Goal: Complete application form

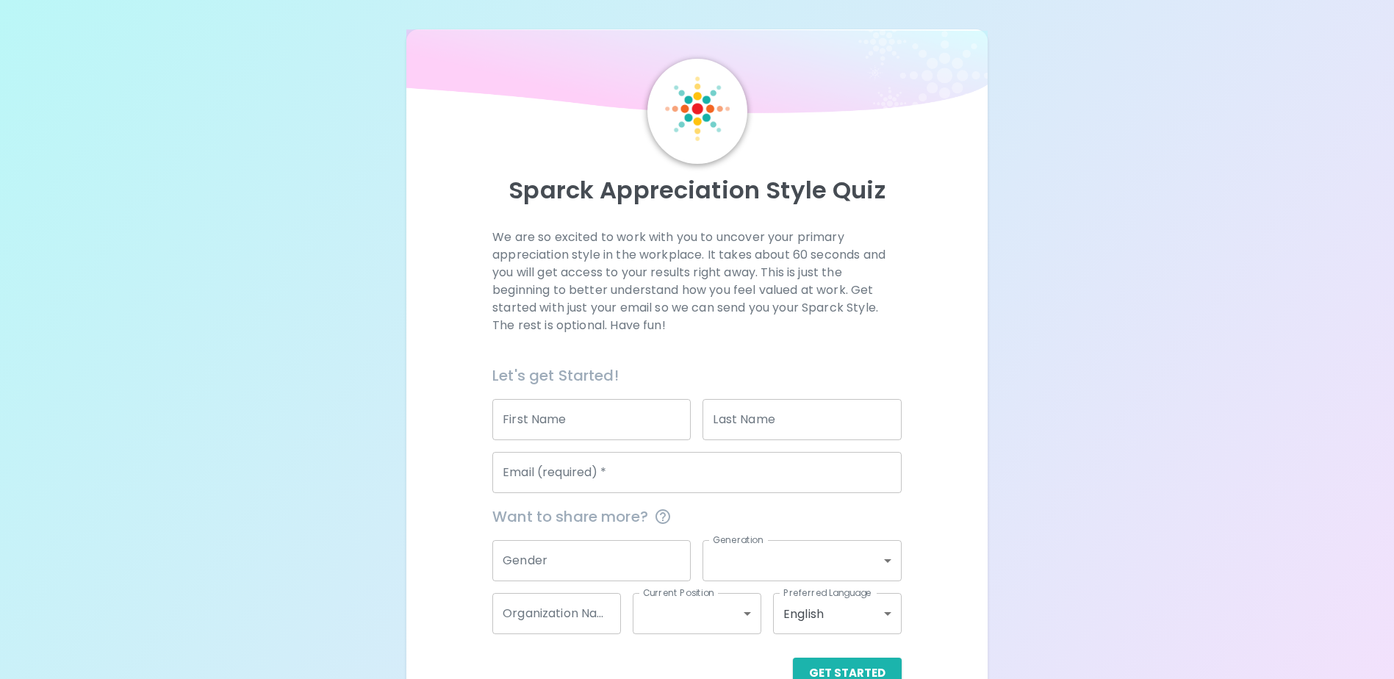
click at [575, 427] on input "First Name" at bounding box center [591, 419] width 198 height 41
type input "[PERSON_NAME]"
type input "[EMAIL_ADDRESS][DOMAIN_NAME]"
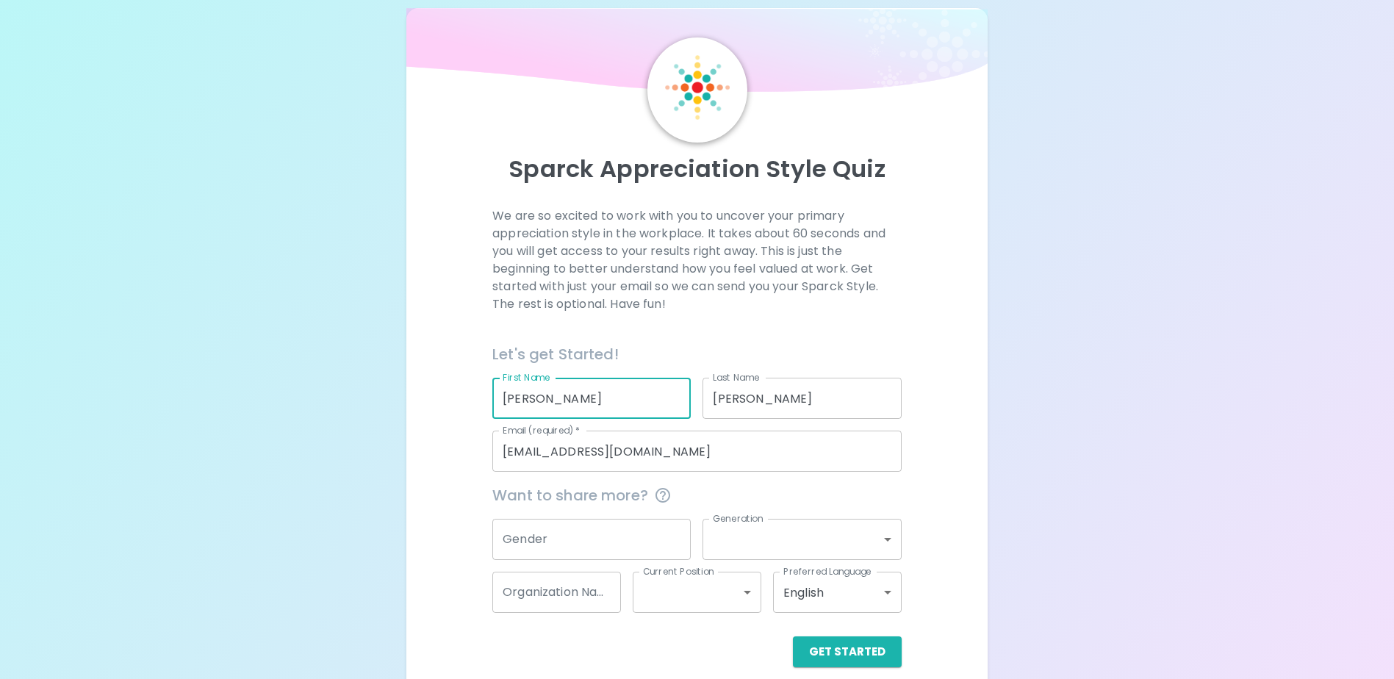
scroll to position [39, 0]
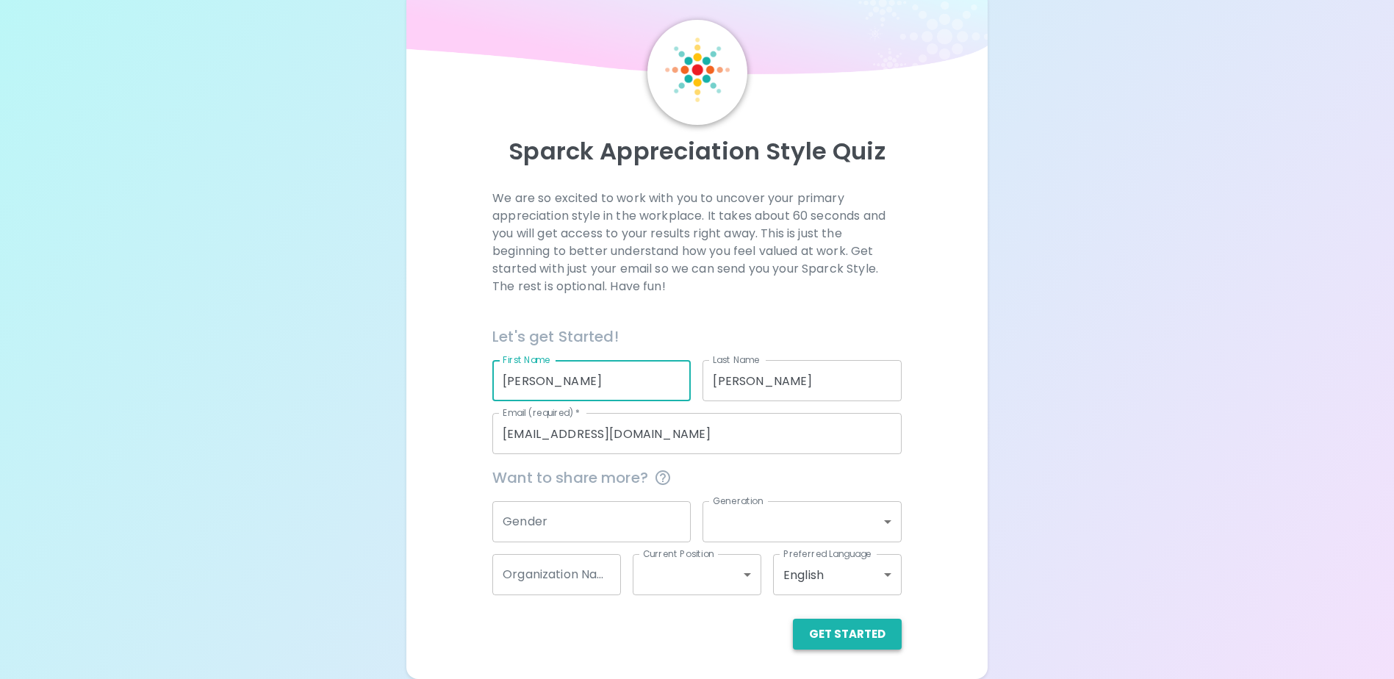
click at [850, 633] on button "Get Started" at bounding box center [847, 634] width 109 height 31
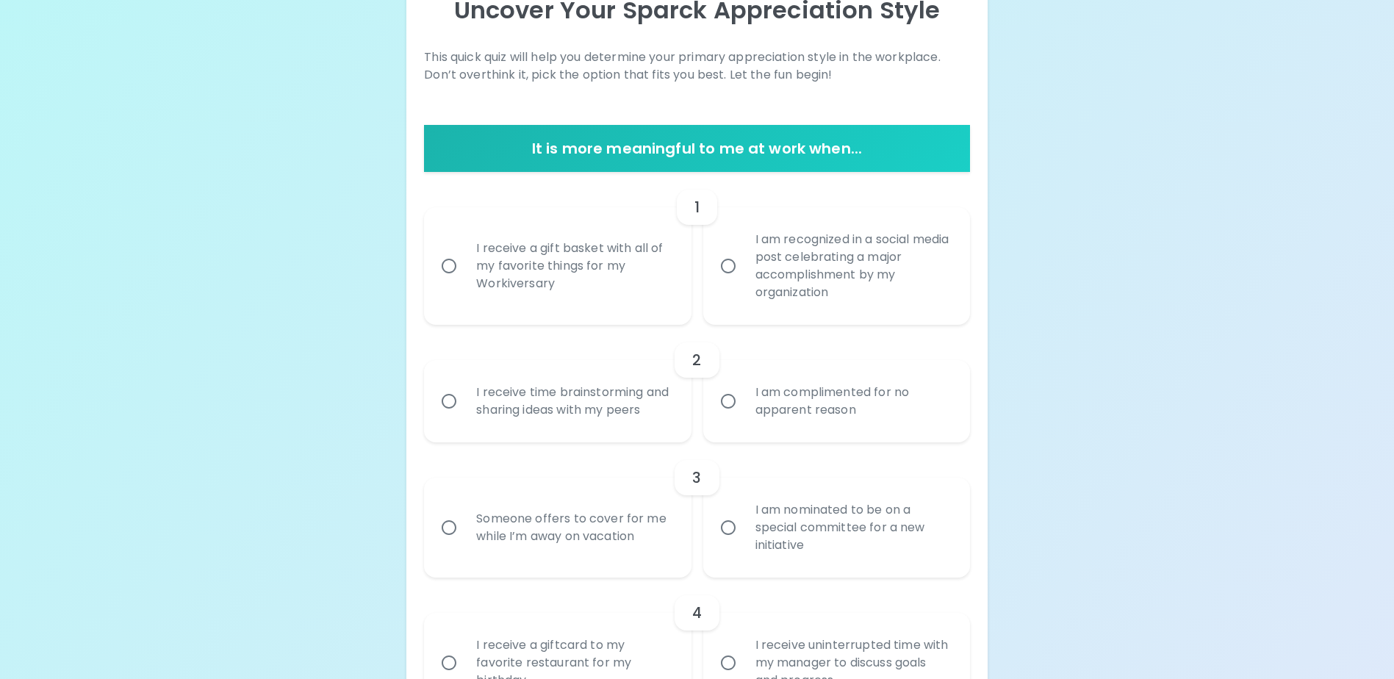
scroll to position [186, 0]
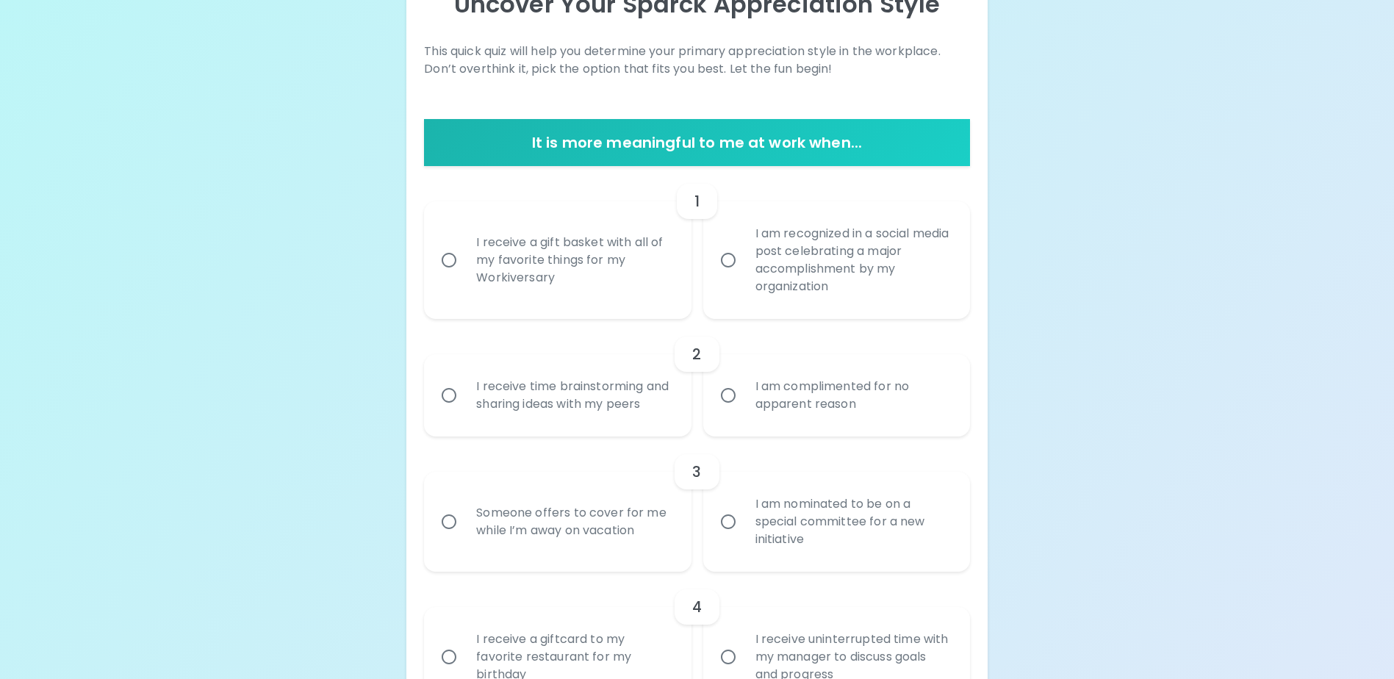
click at [446, 259] on input "I receive a gift basket with all of my favorite things for my Workiversary" at bounding box center [449, 260] width 31 height 31
radio input "true"
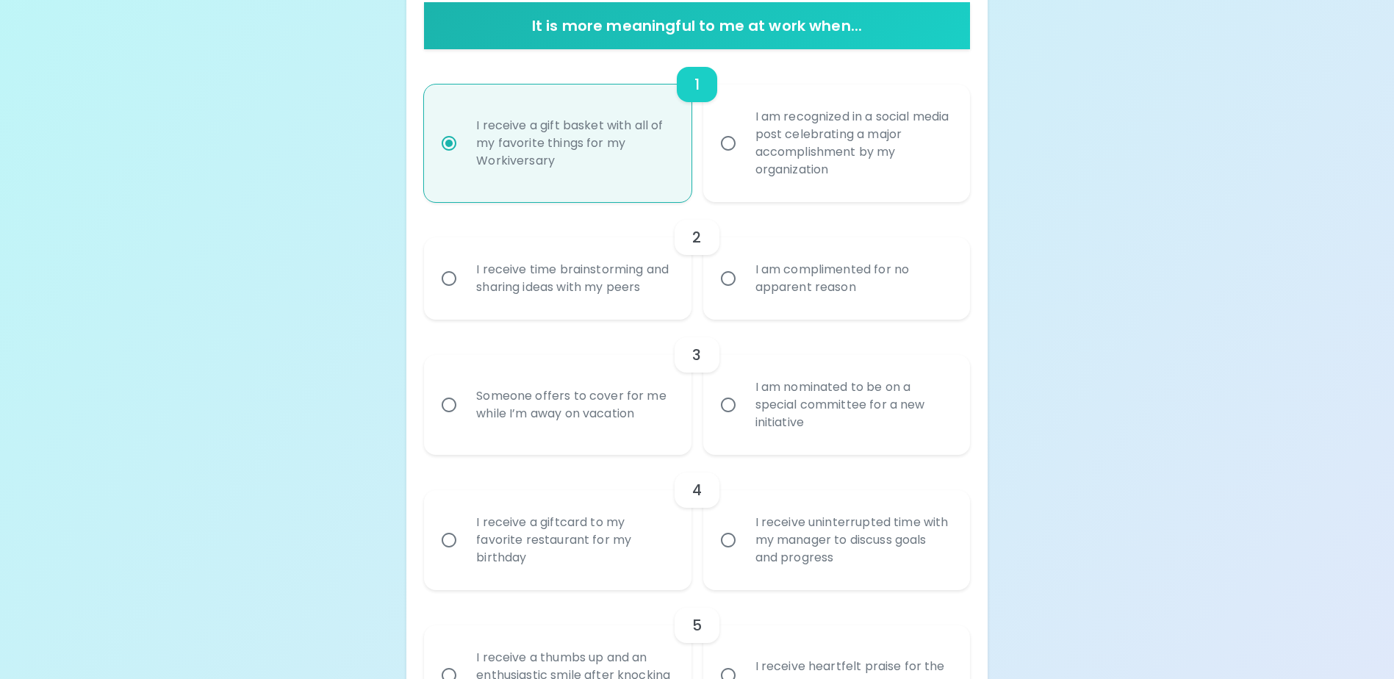
scroll to position [303, 0]
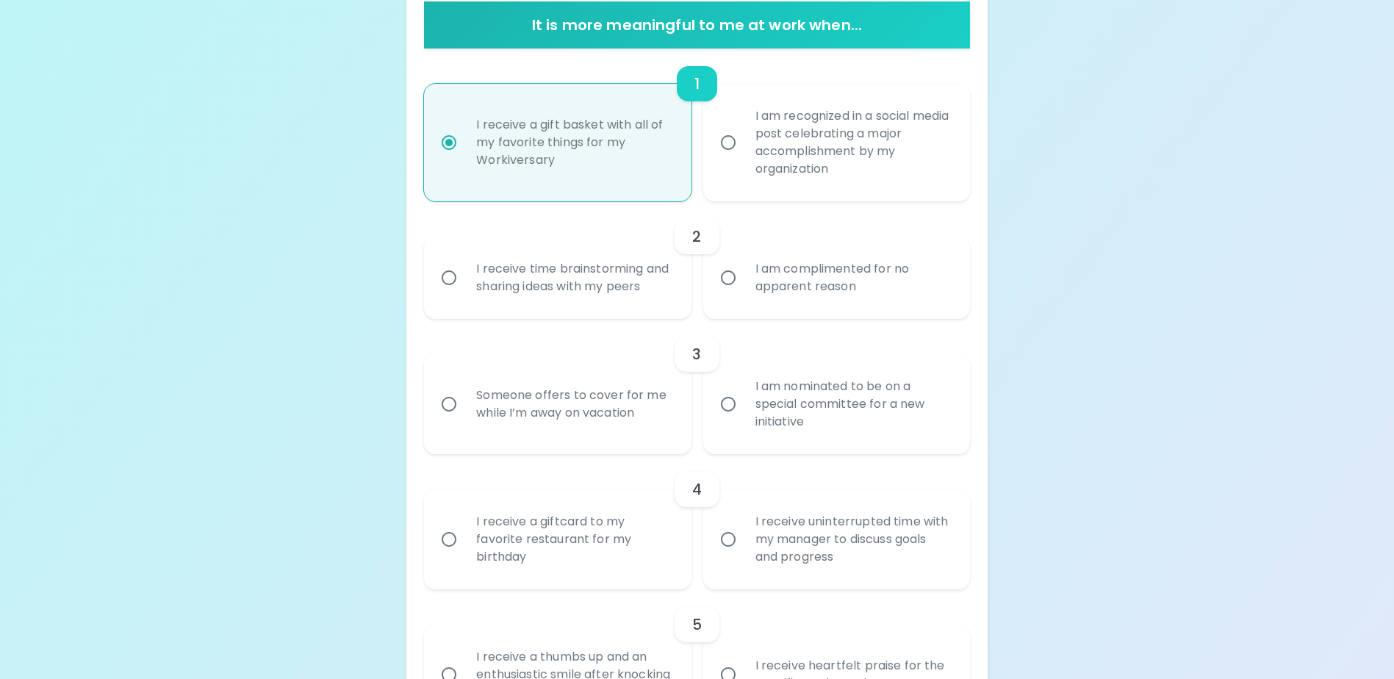
click at [453, 289] on input "I receive time brainstorming and sharing ideas with my peers" at bounding box center [449, 277] width 31 height 31
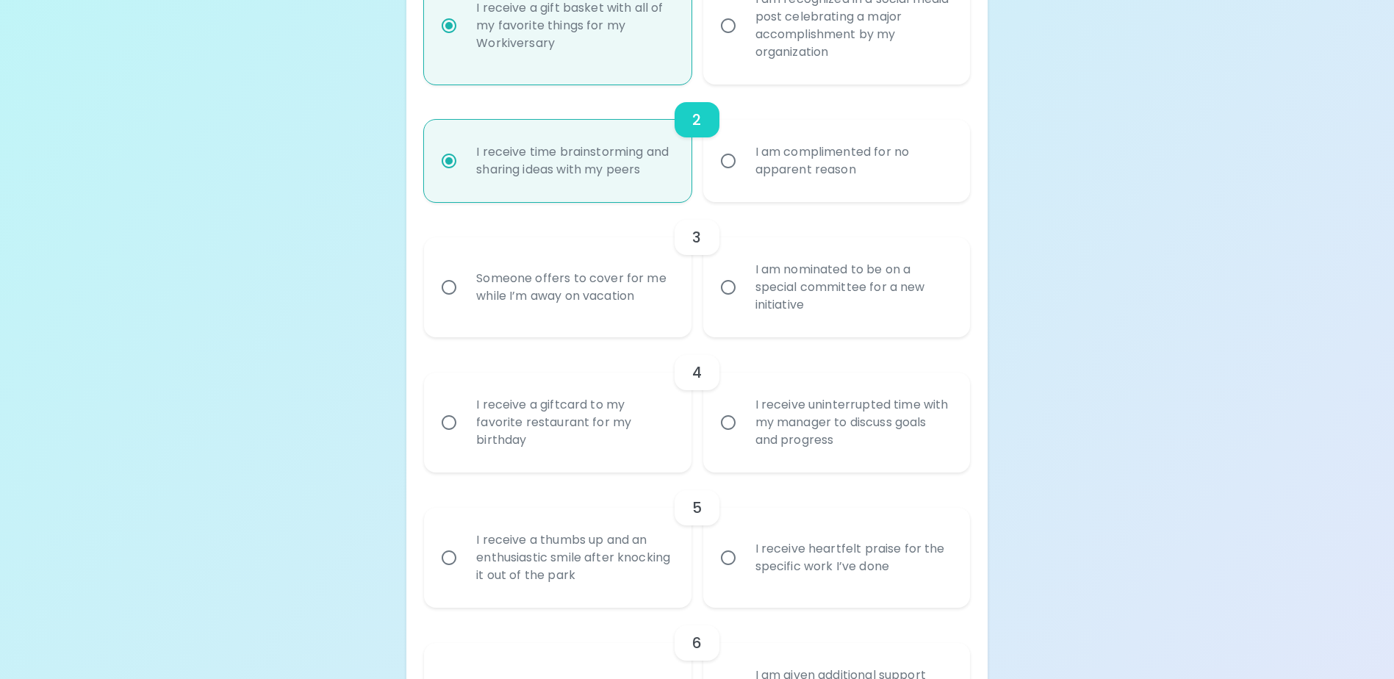
scroll to position [421, 0]
radio input "true"
click at [830, 315] on div "I am nominated to be on a special committee for a new initiative" at bounding box center [853, 286] width 218 height 88
click at [744, 302] on input "I am nominated to be on a special committee for a new initiative" at bounding box center [728, 286] width 31 height 31
radio input "false"
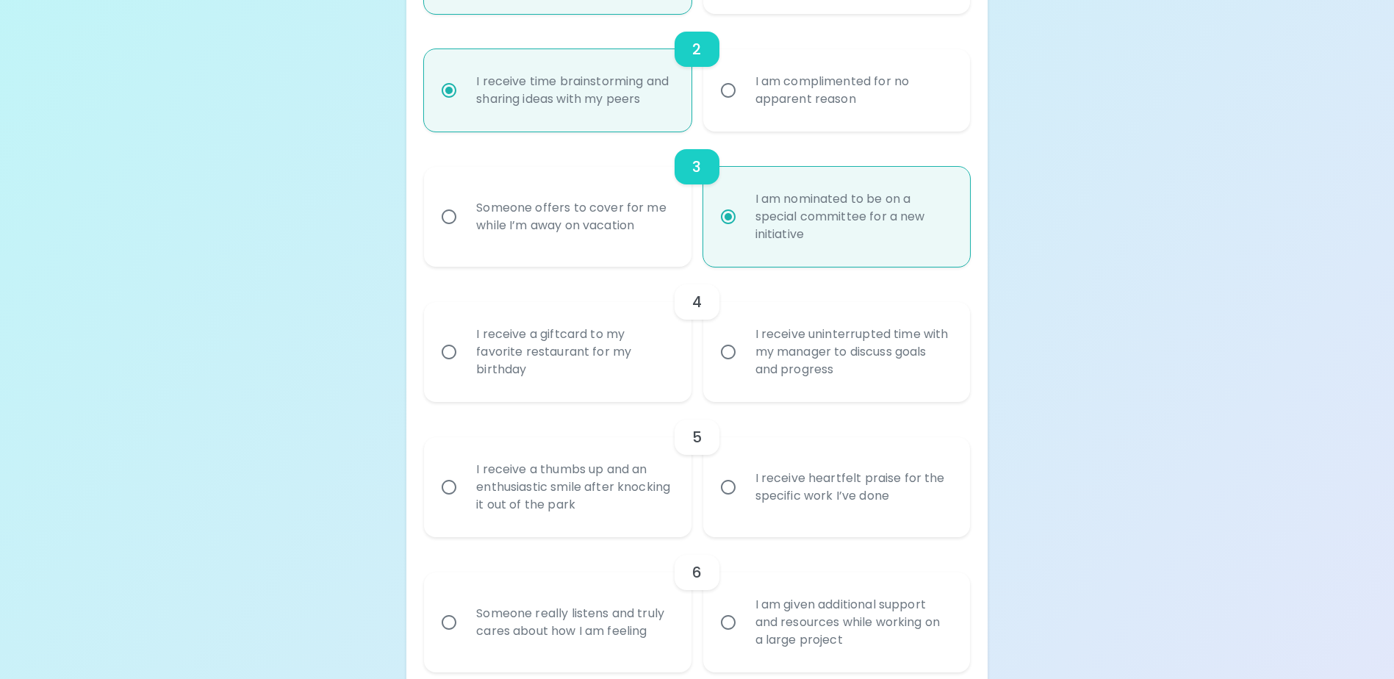
scroll to position [539, 0]
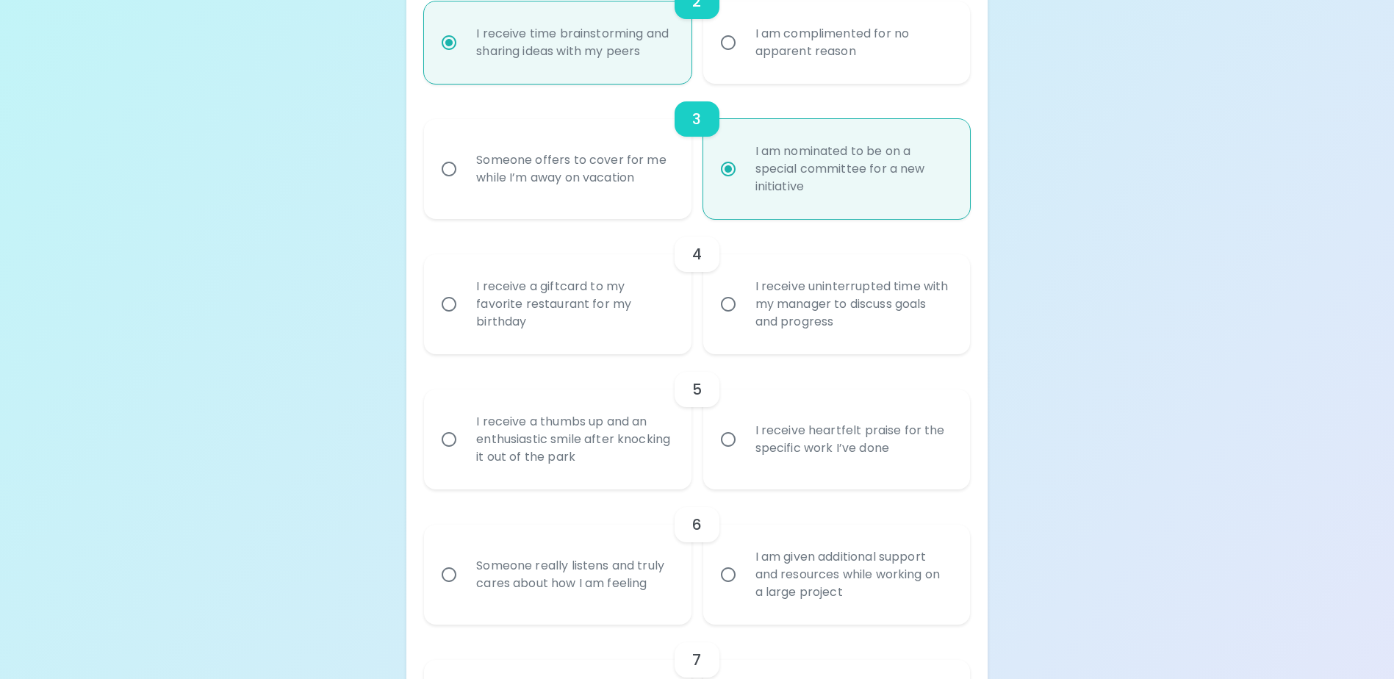
radio input "true"
click at [533, 342] on div "I receive a giftcard to my favorite restaurant for my birthday" at bounding box center [573, 304] width 218 height 88
click at [464, 320] on input "I receive a giftcard to my favorite restaurant for my birthday" at bounding box center [449, 304] width 31 height 31
radio input "false"
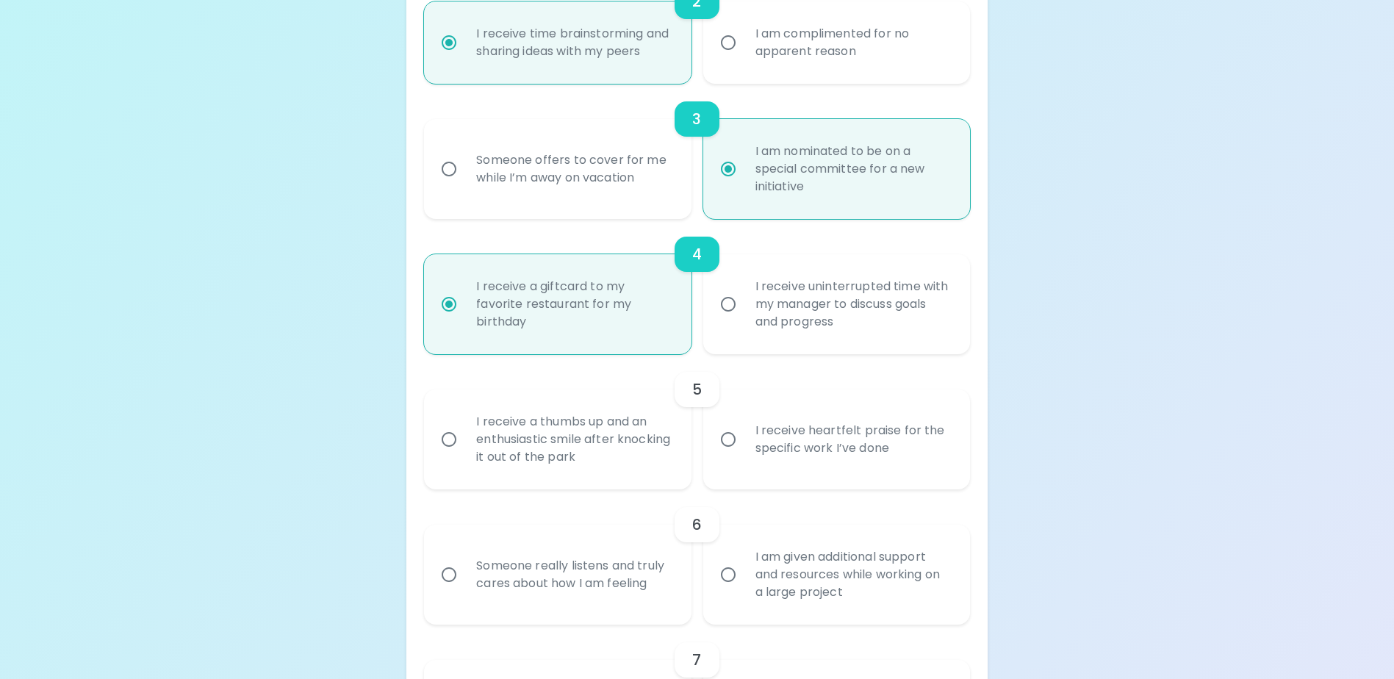
scroll to position [656, 0]
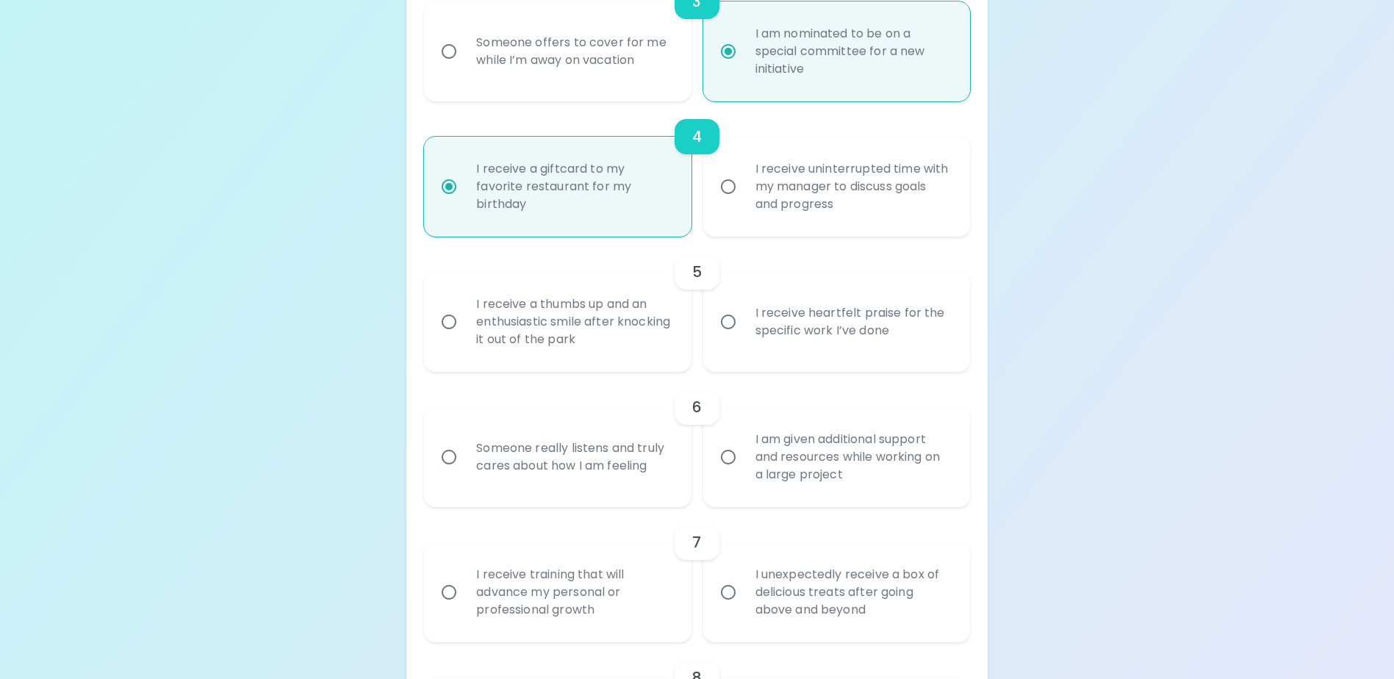
radio input "true"
click at [841, 337] on div "I receive heartfelt praise for the specific work I’ve done" at bounding box center [853, 322] width 218 height 71
click at [744, 337] on input "I receive heartfelt praise for the specific work I’ve done" at bounding box center [728, 321] width 31 height 31
radio input "false"
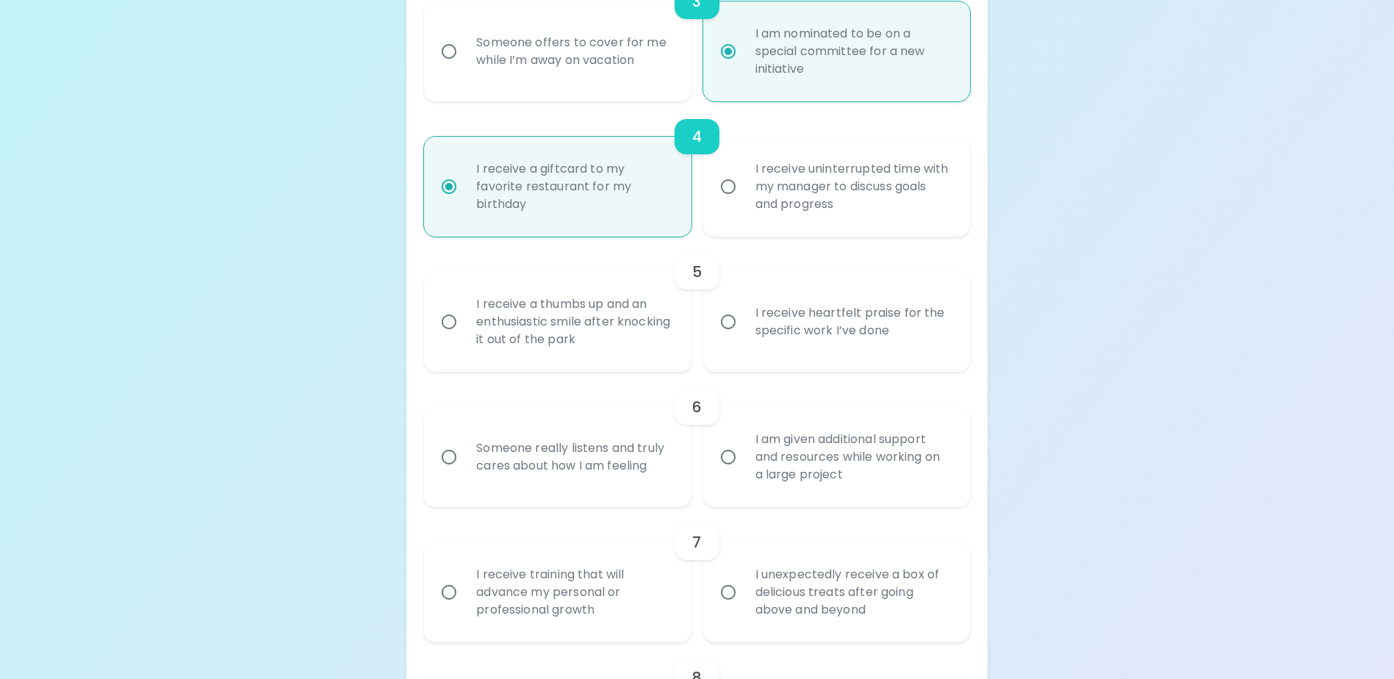
radio input "false"
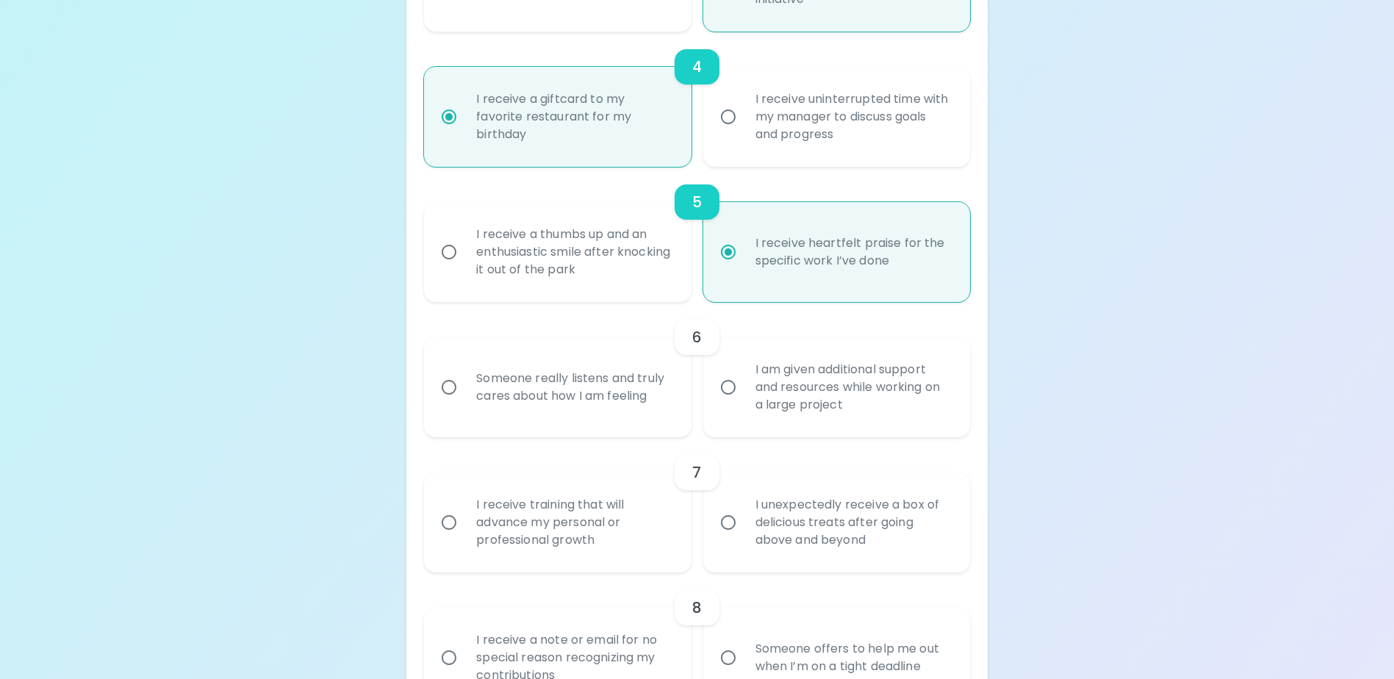
scroll to position [774, 0]
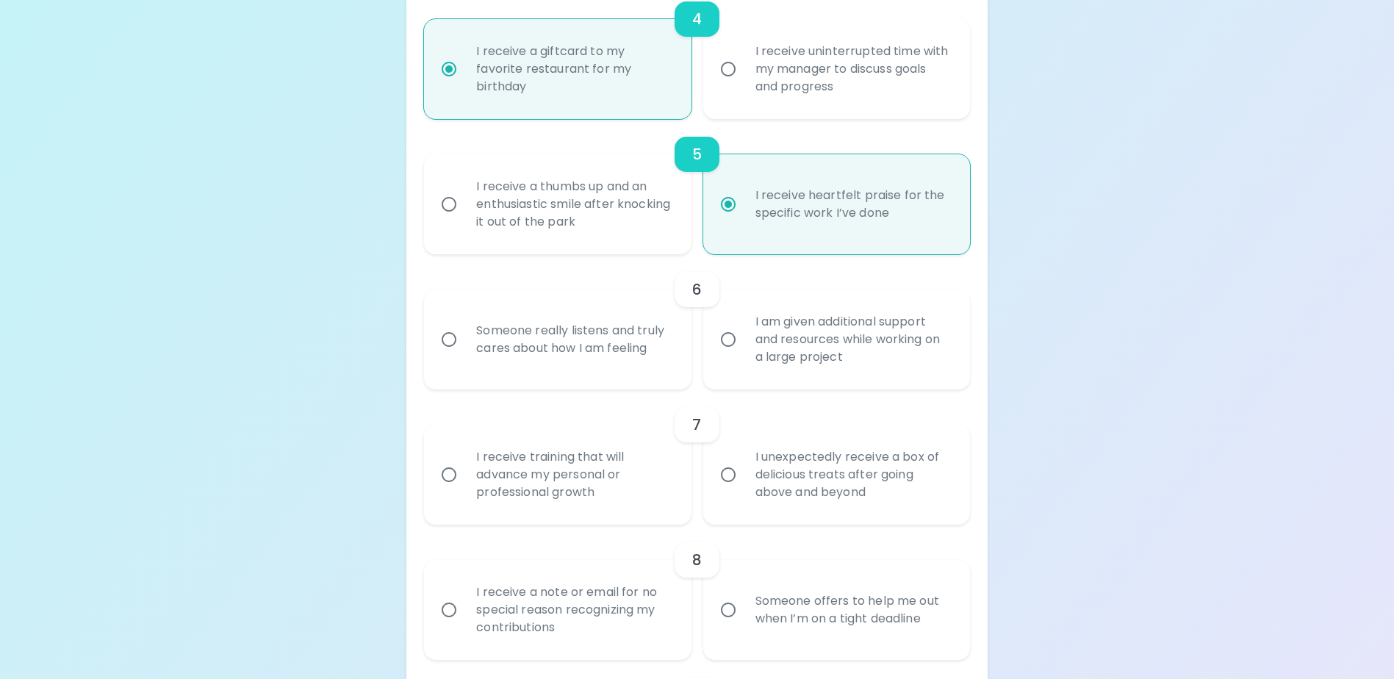
radio input "true"
click at [778, 362] on div "I am given additional support and resources while working on a large project" at bounding box center [853, 339] width 218 height 88
click at [744, 355] on input "I am given additional support and resources while working on a large project" at bounding box center [728, 339] width 31 height 31
radio input "false"
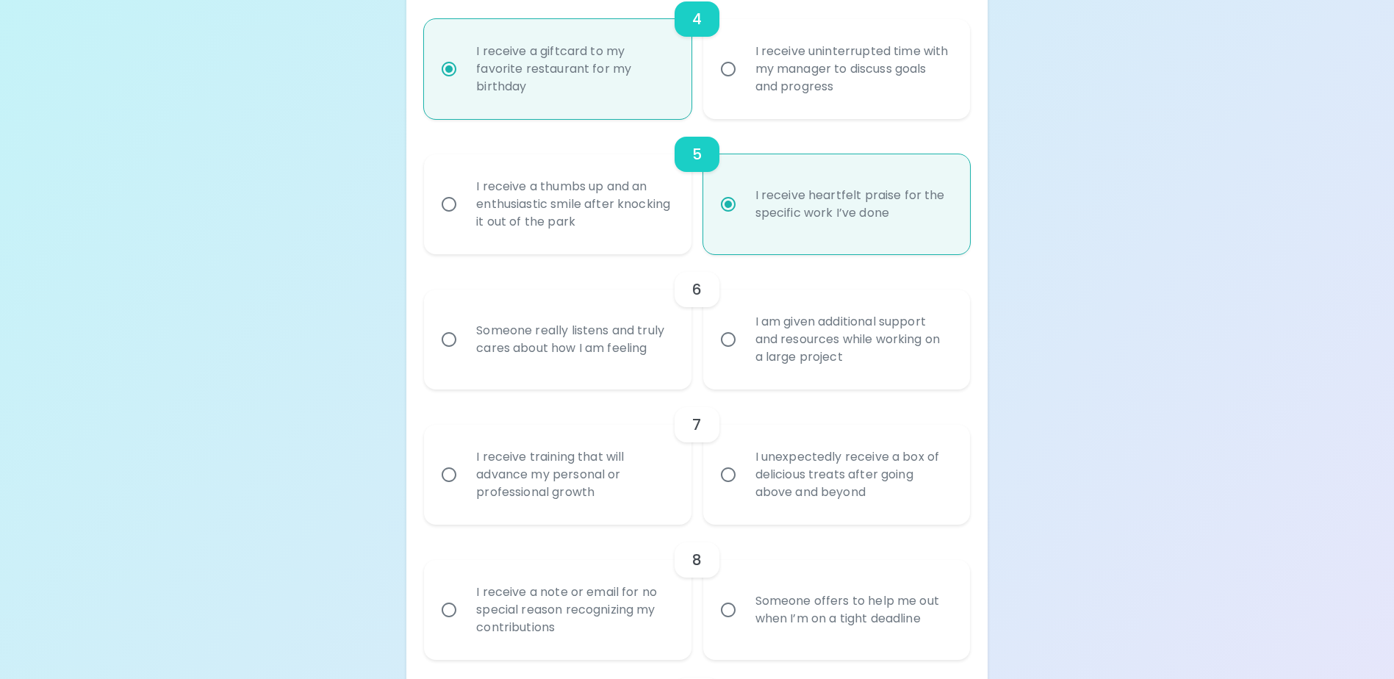
radio input "false"
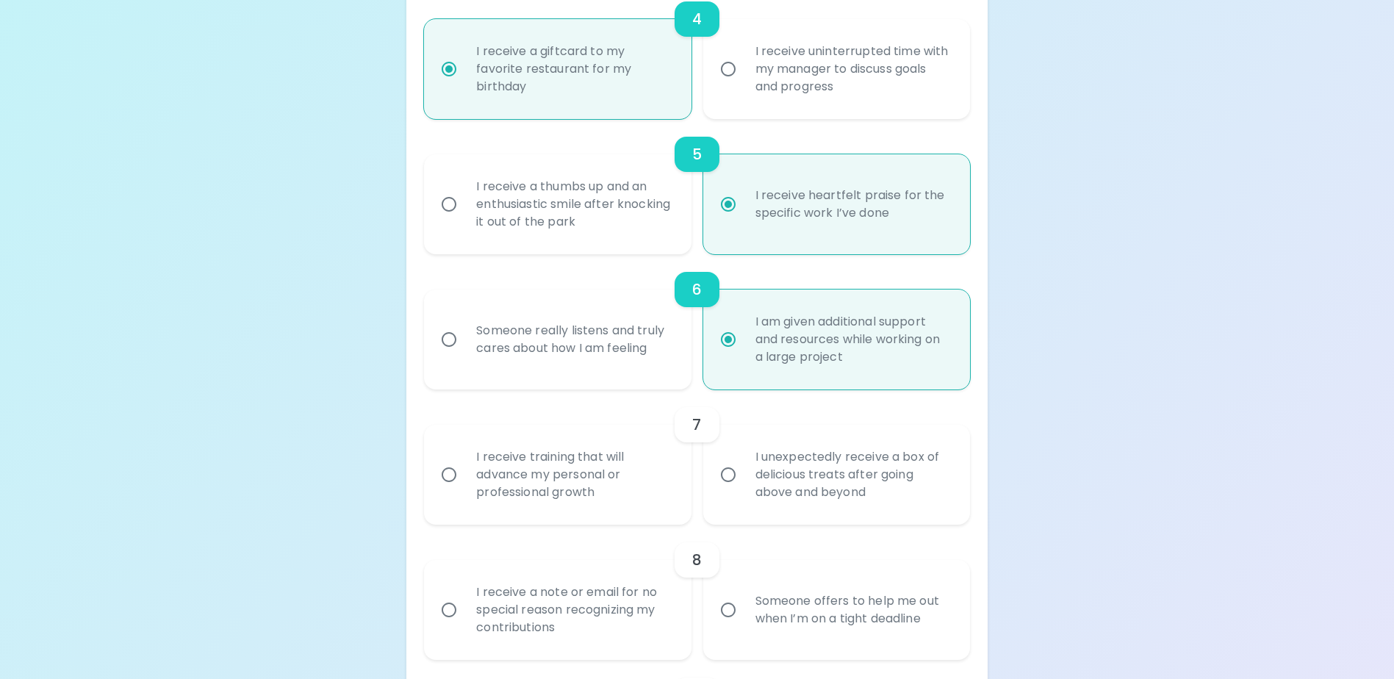
scroll to position [891, 0]
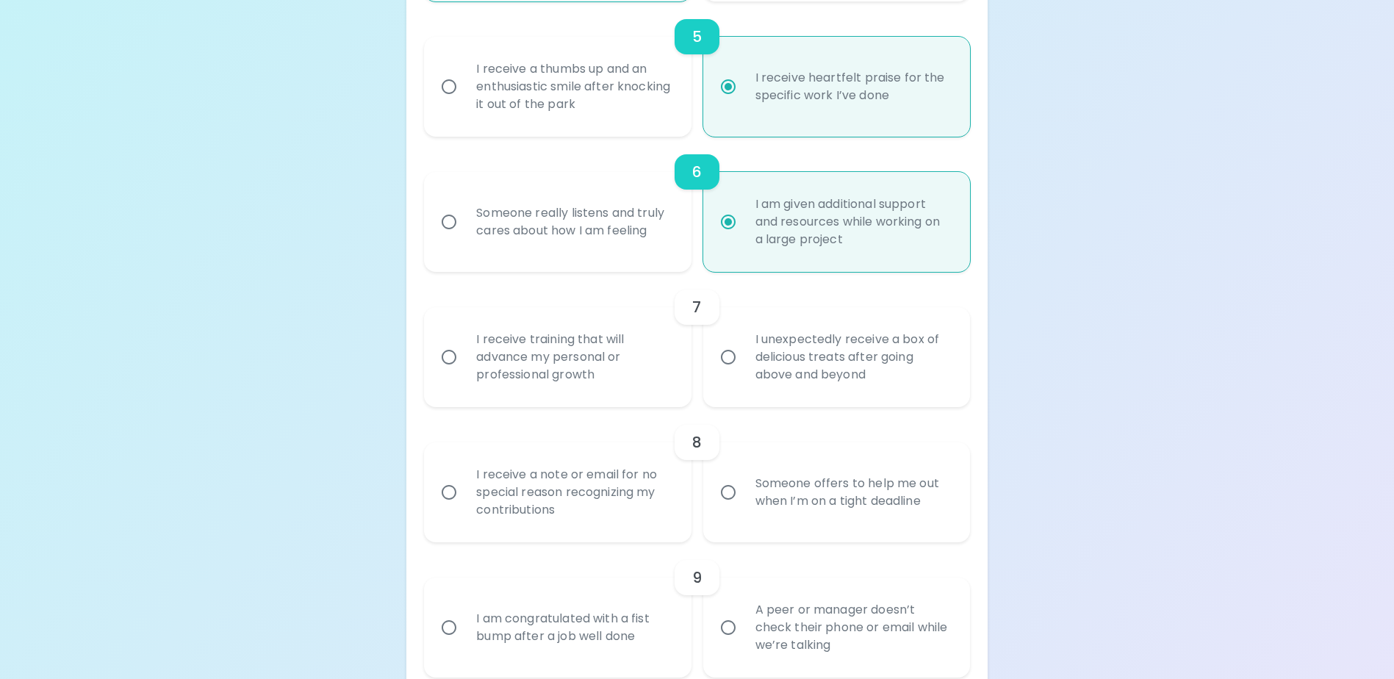
radio input "true"
click at [510, 387] on div "I receive training that will advance my personal or professional growth" at bounding box center [573, 357] width 218 height 88
click at [464, 373] on input "I receive training that will advance my personal or professional growth" at bounding box center [449, 357] width 31 height 31
radio input "false"
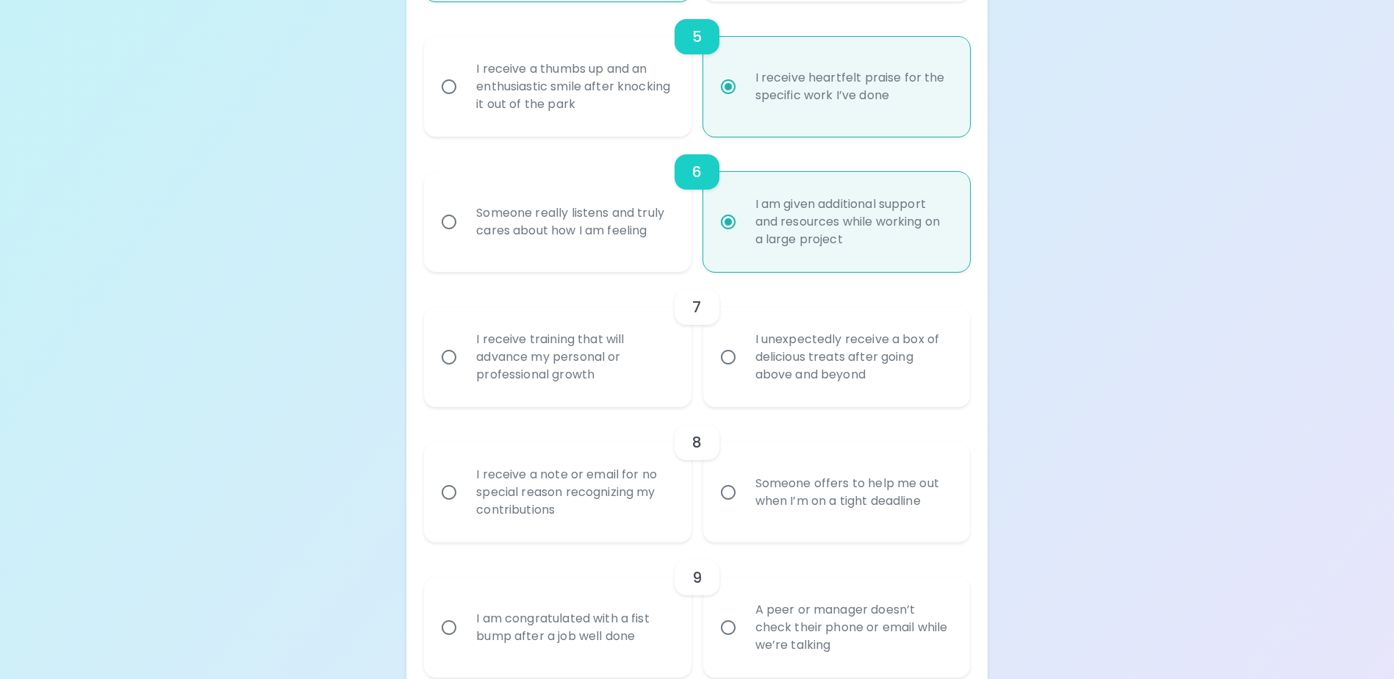
radio input "false"
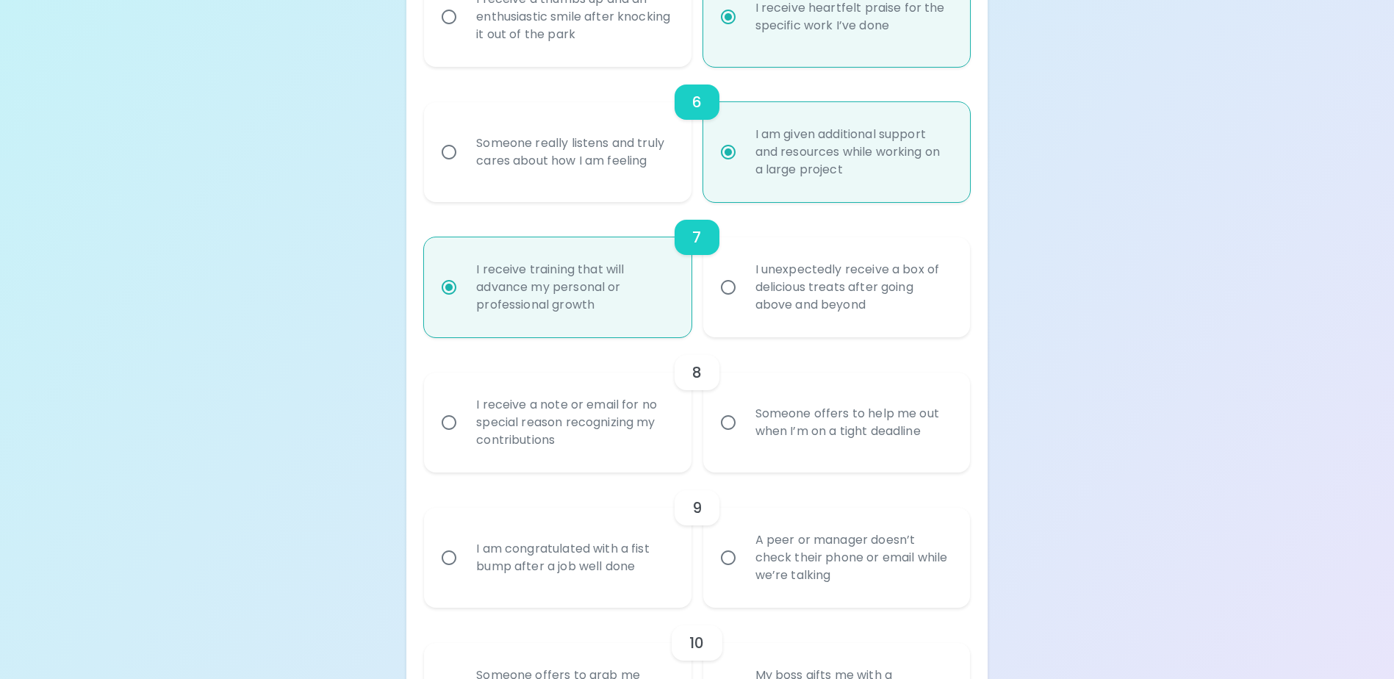
scroll to position [1009, 0]
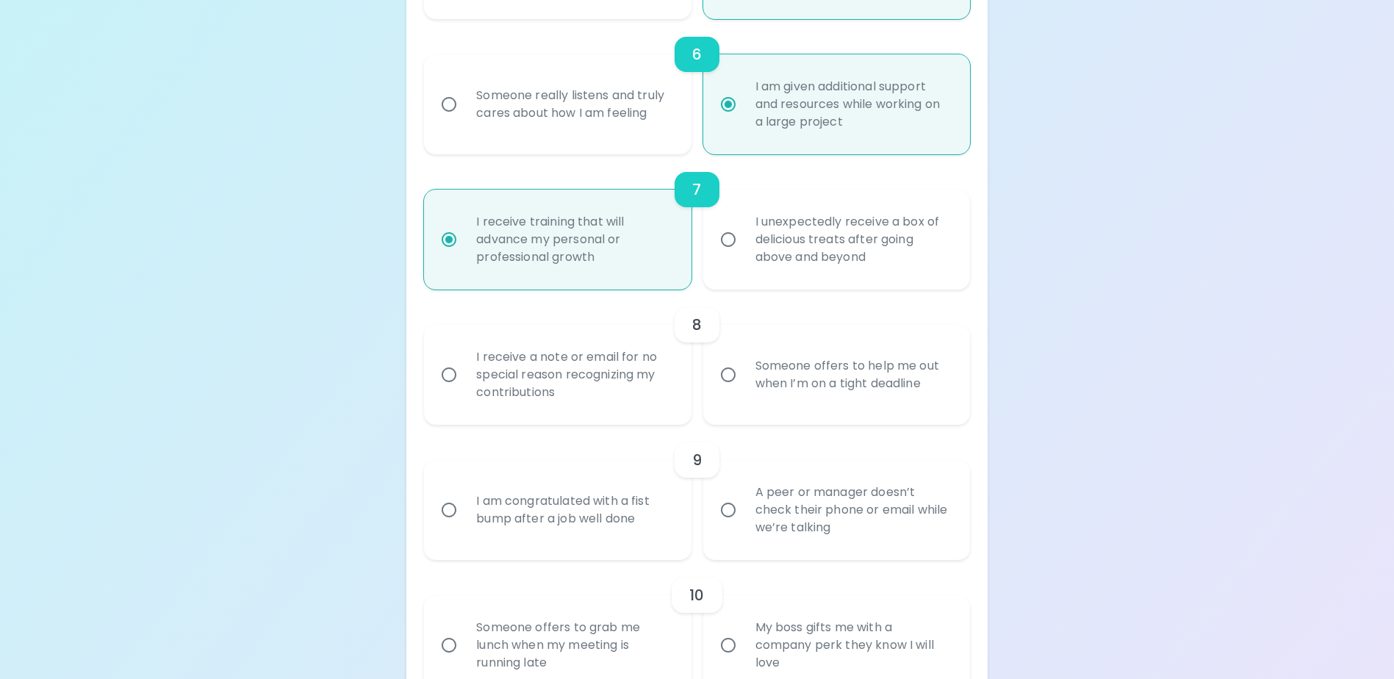
radio input "true"
click at [441, 390] on input "I receive a note or email for no special reason recognizing my contributions" at bounding box center [449, 374] width 31 height 31
radio input "false"
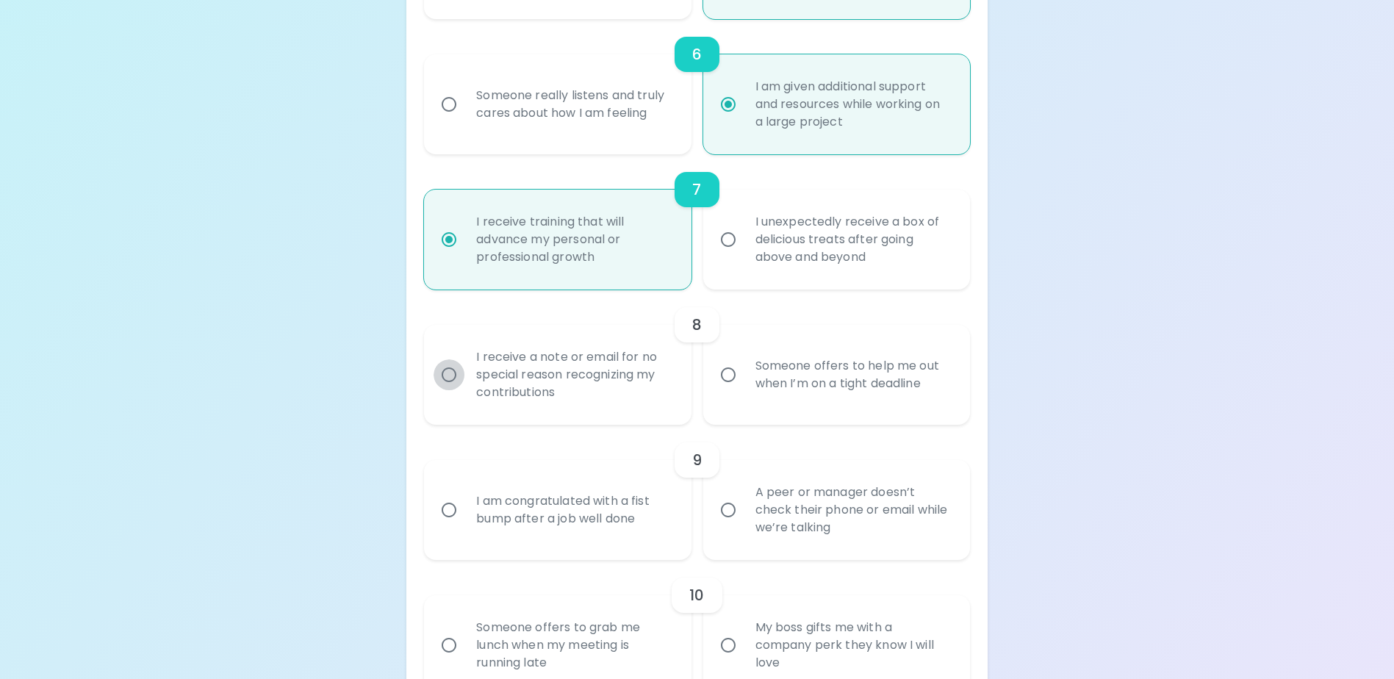
radio input "false"
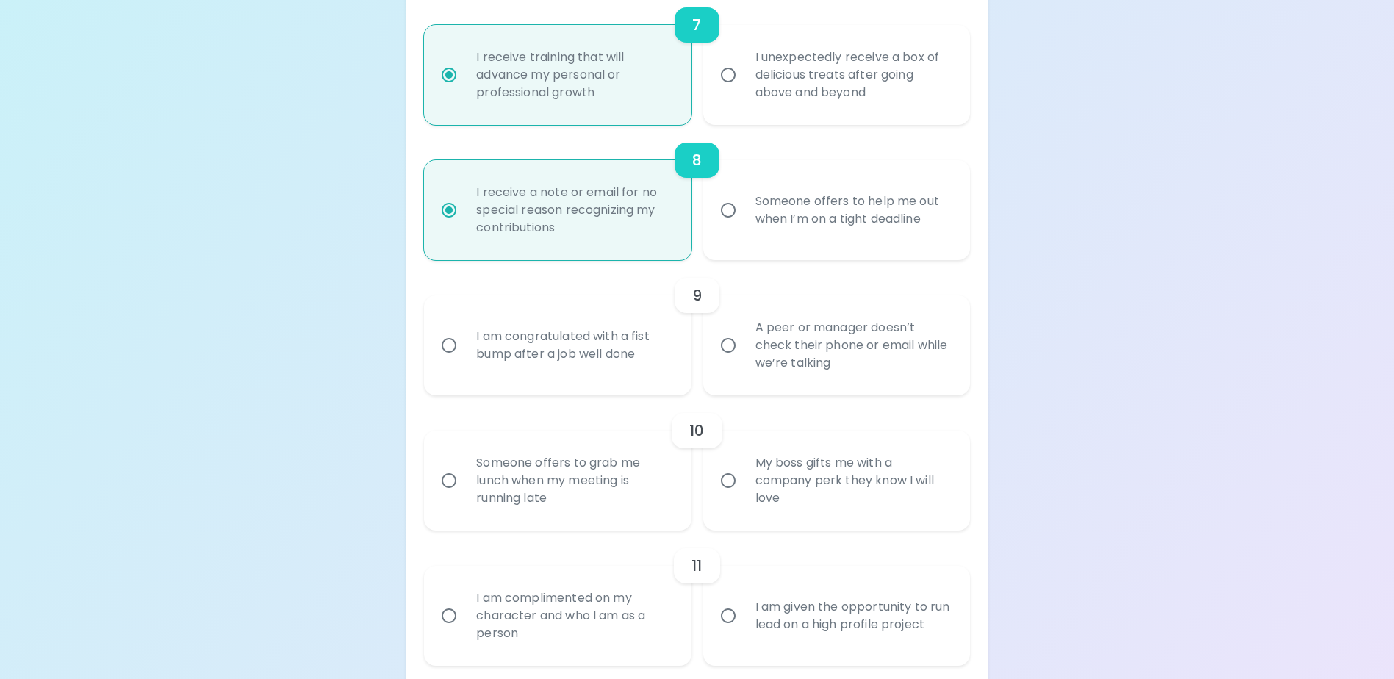
scroll to position [1200, 0]
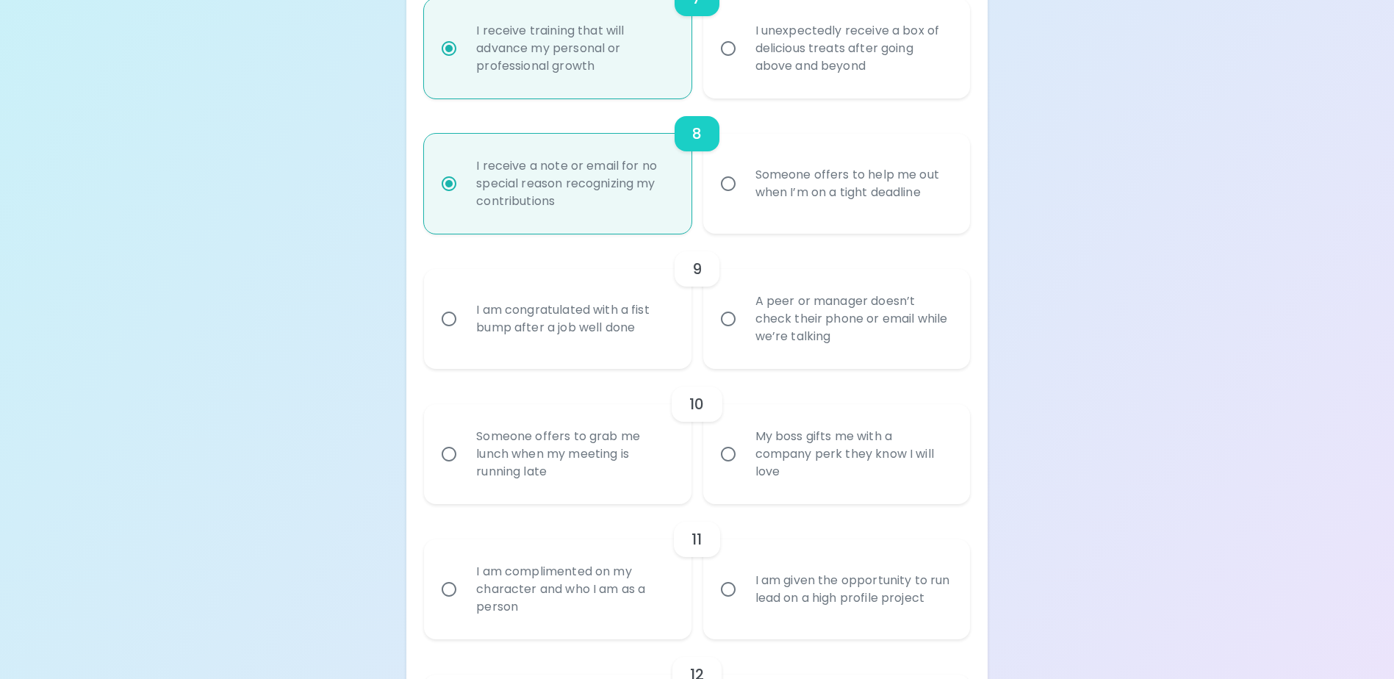
radio input "true"
click at [904, 342] on div "A peer or manager doesn’t check their phone or email while we’re talking" at bounding box center [853, 319] width 218 height 88
click at [744, 334] on input "A peer or manager doesn’t check their phone or email while we’re talking" at bounding box center [728, 318] width 31 height 31
radio input "false"
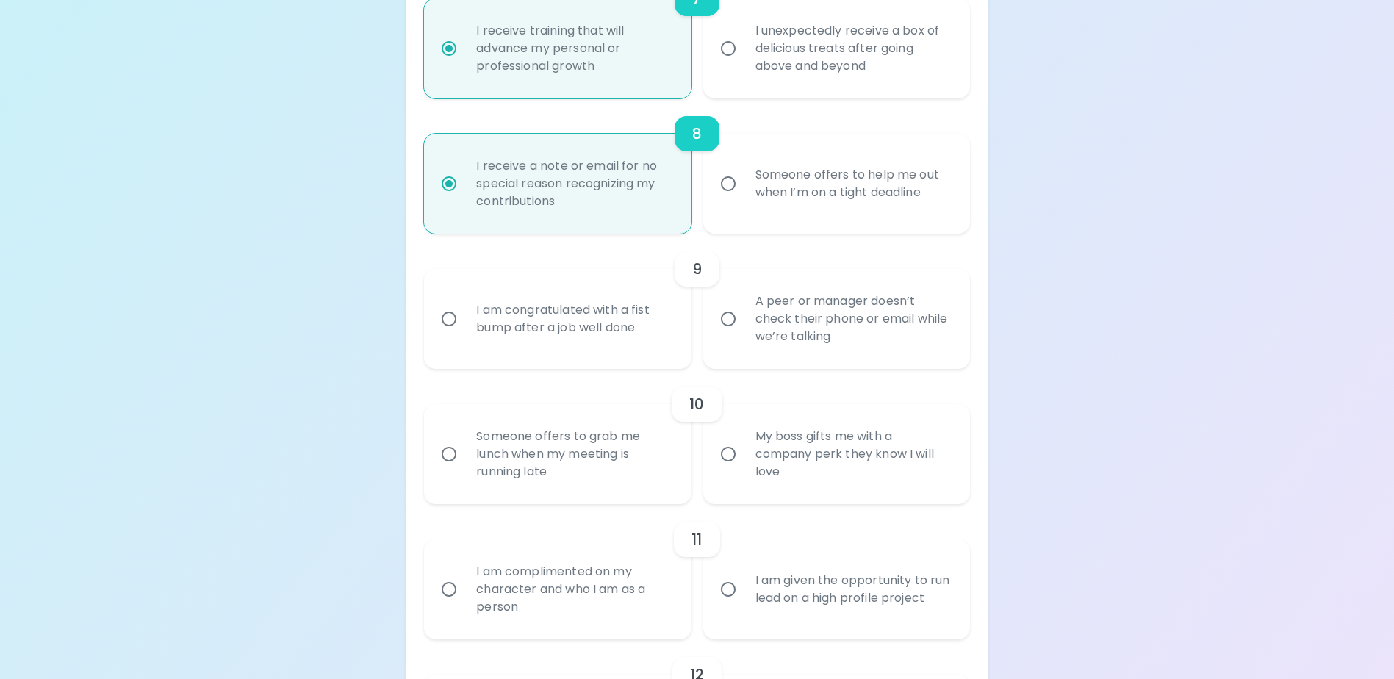
radio input "false"
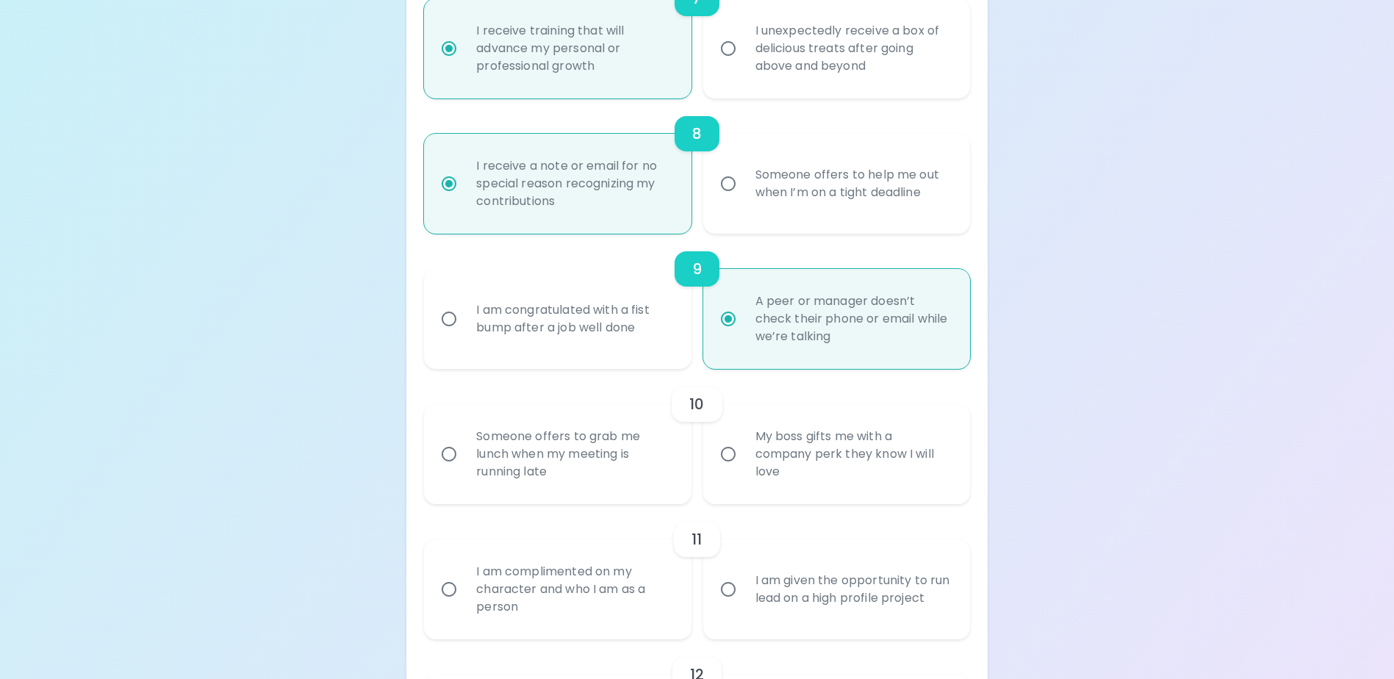
scroll to position [1317, 0]
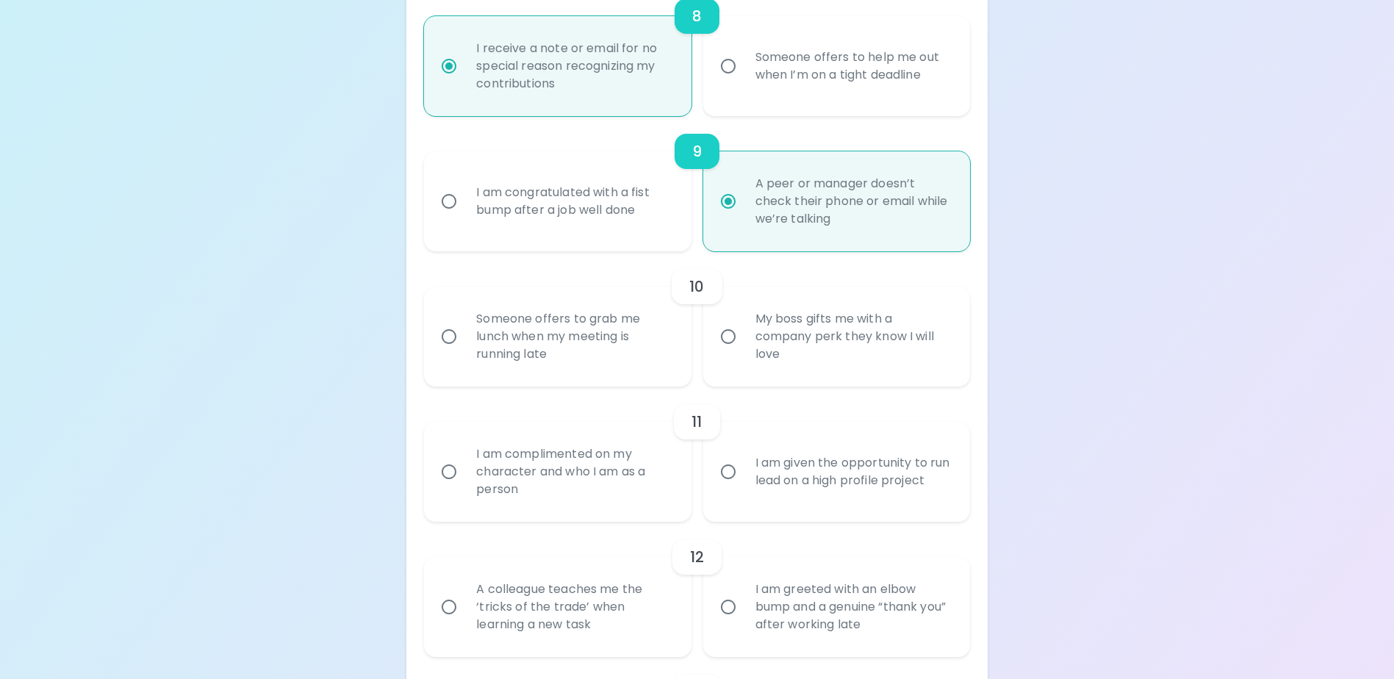
radio input "true"
click at [835, 362] on div "My boss gifts me with a company perk they know I will love" at bounding box center [853, 336] width 218 height 88
click at [744, 352] on input "My boss gifts me with a company perk they know I will love" at bounding box center [728, 336] width 31 height 31
radio input "false"
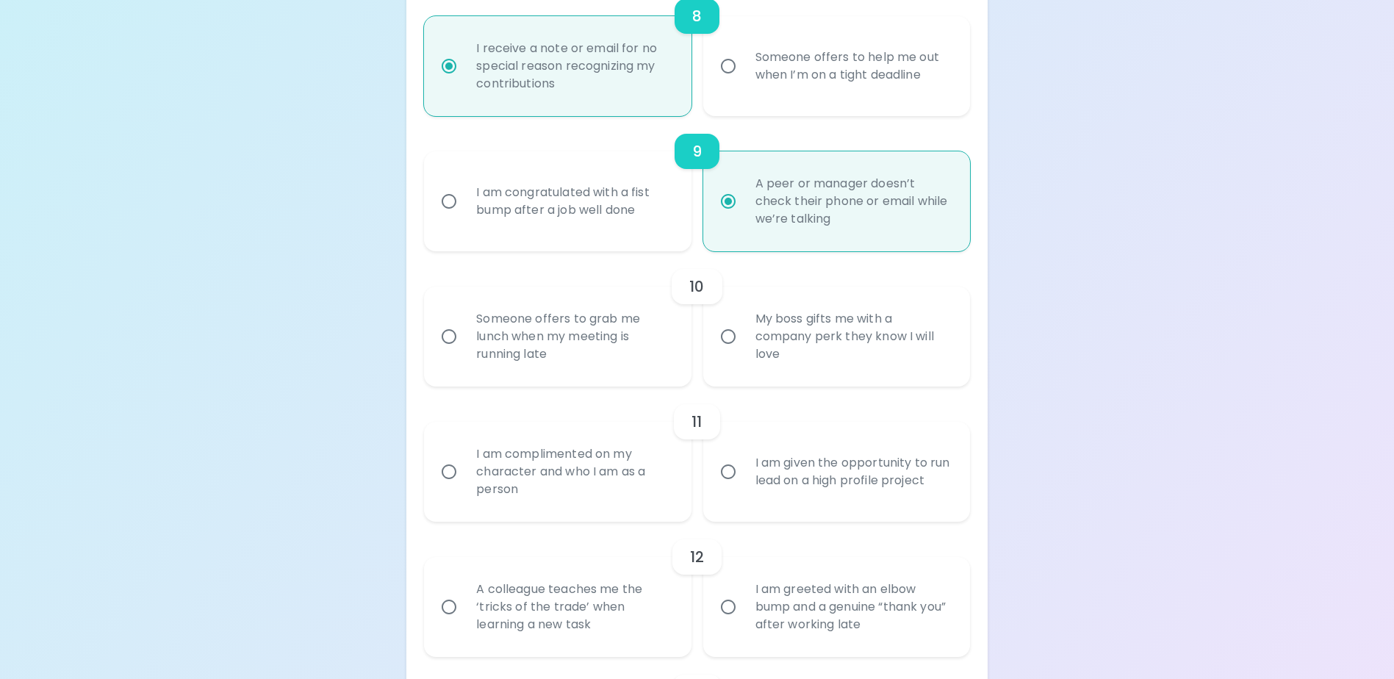
radio input "false"
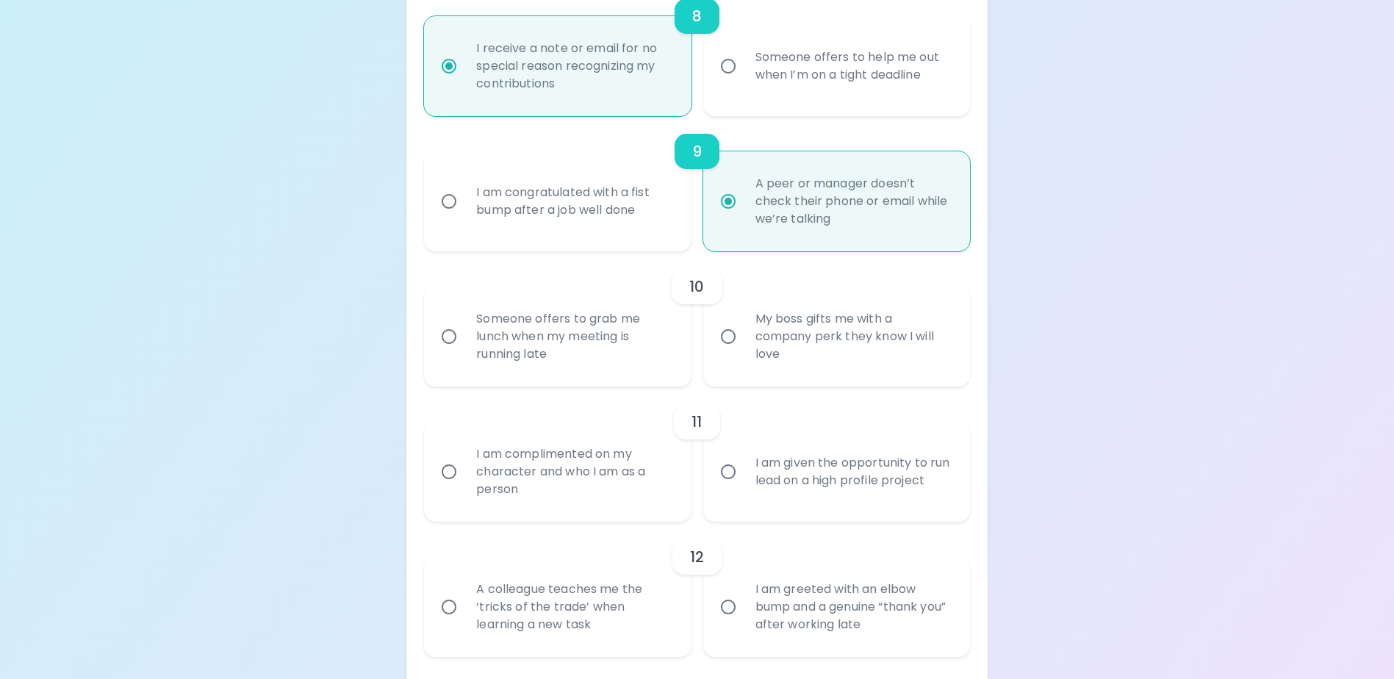
radio input "false"
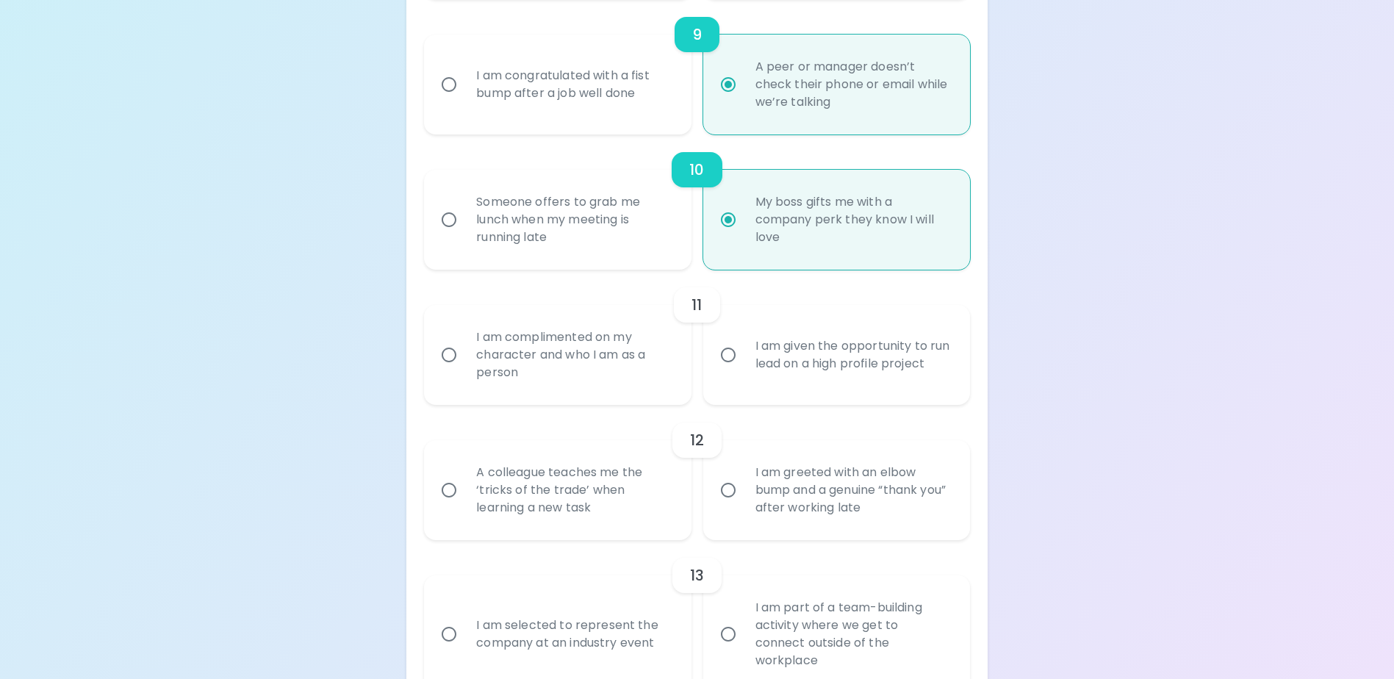
scroll to position [1435, 0]
radio input "true"
click at [851, 373] on div "I am given the opportunity to run lead on a high profile project" at bounding box center [853, 354] width 218 height 71
click at [744, 370] on input "I am given the opportunity to run lead on a high profile project" at bounding box center [728, 354] width 31 height 31
radio input "false"
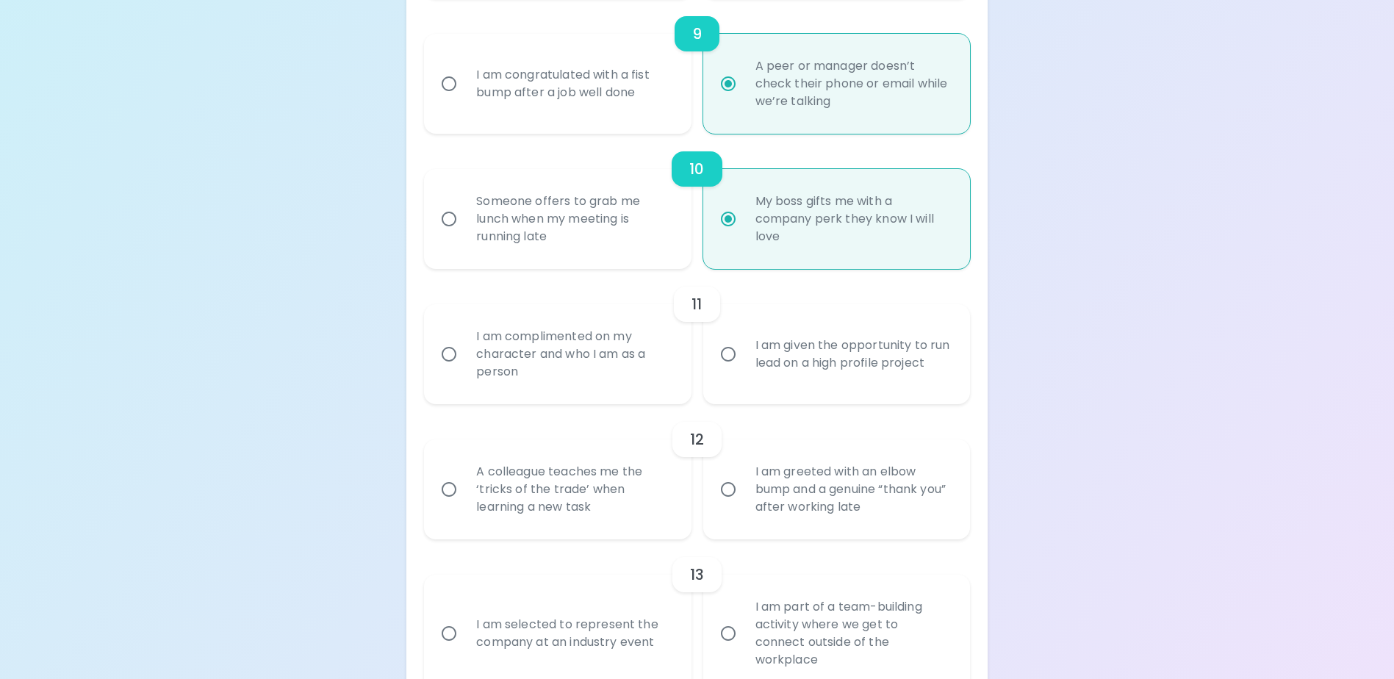
radio input "false"
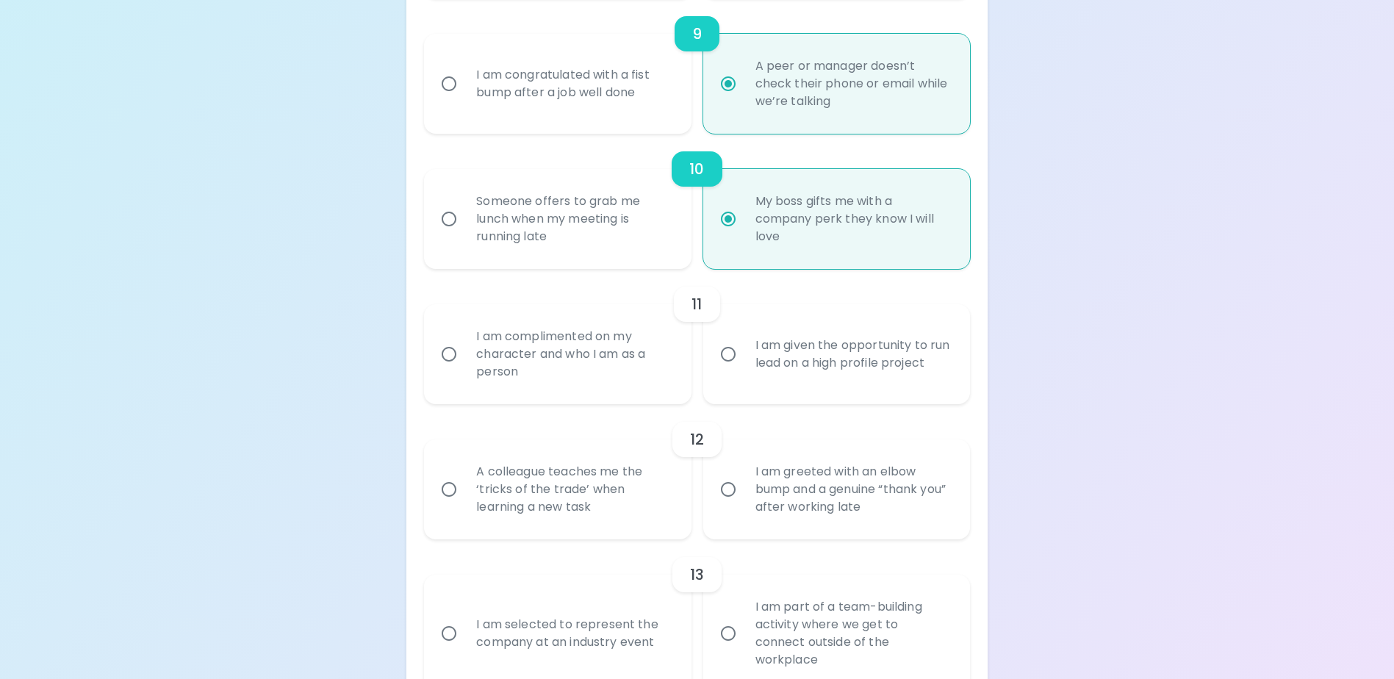
radio input "false"
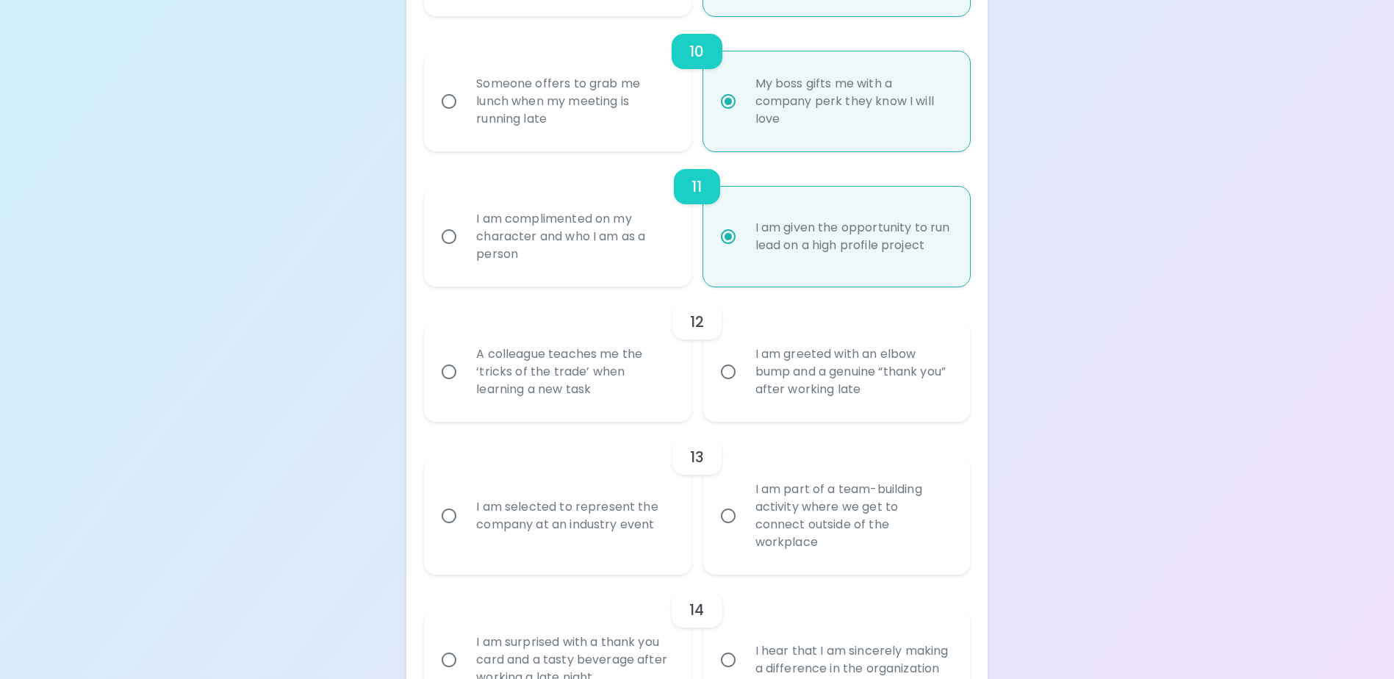
scroll to position [1626, 0]
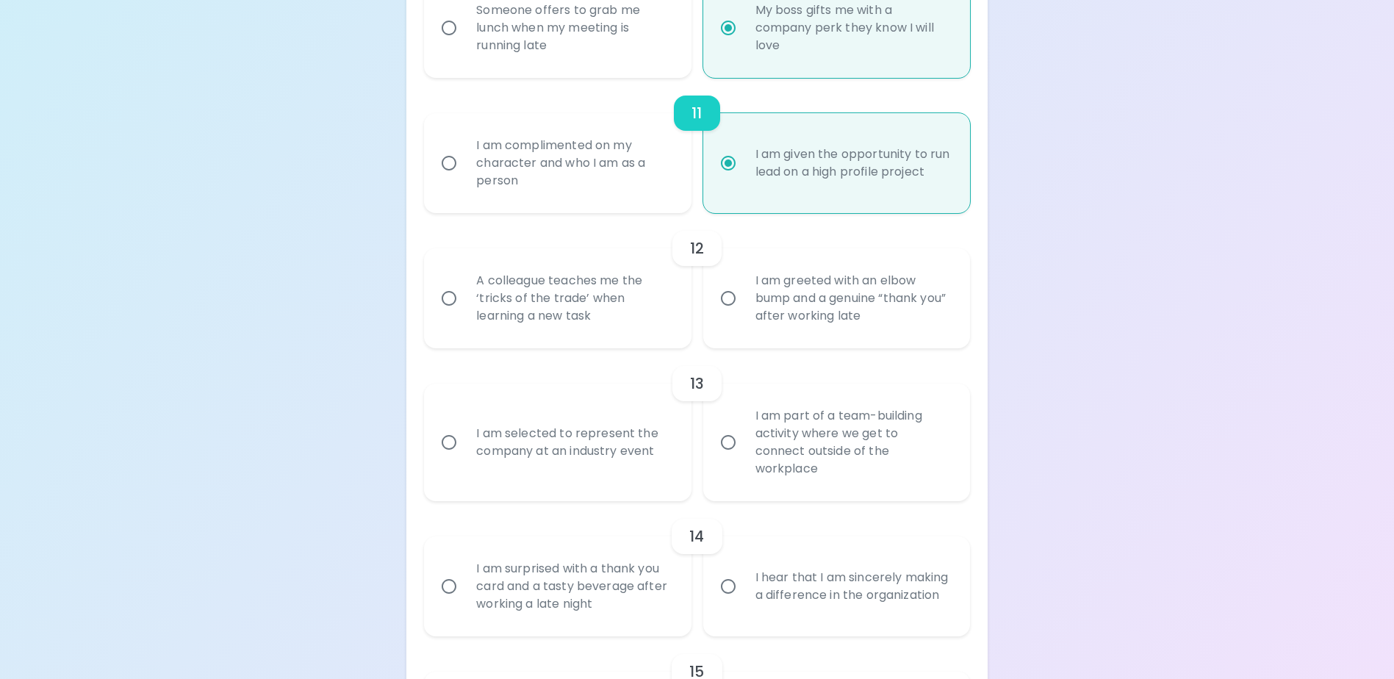
radio input "true"
click at [595, 320] on div "A colleague teaches me the ‘tricks of the trade’ when learning a new task" at bounding box center [573, 298] width 218 height 88
click at [464, 314] on input "A colleague teaches me the ‘tricks of the trade’ when learning a new task" at bounding box center [449, 298] width 31 height 31
radio input "false"
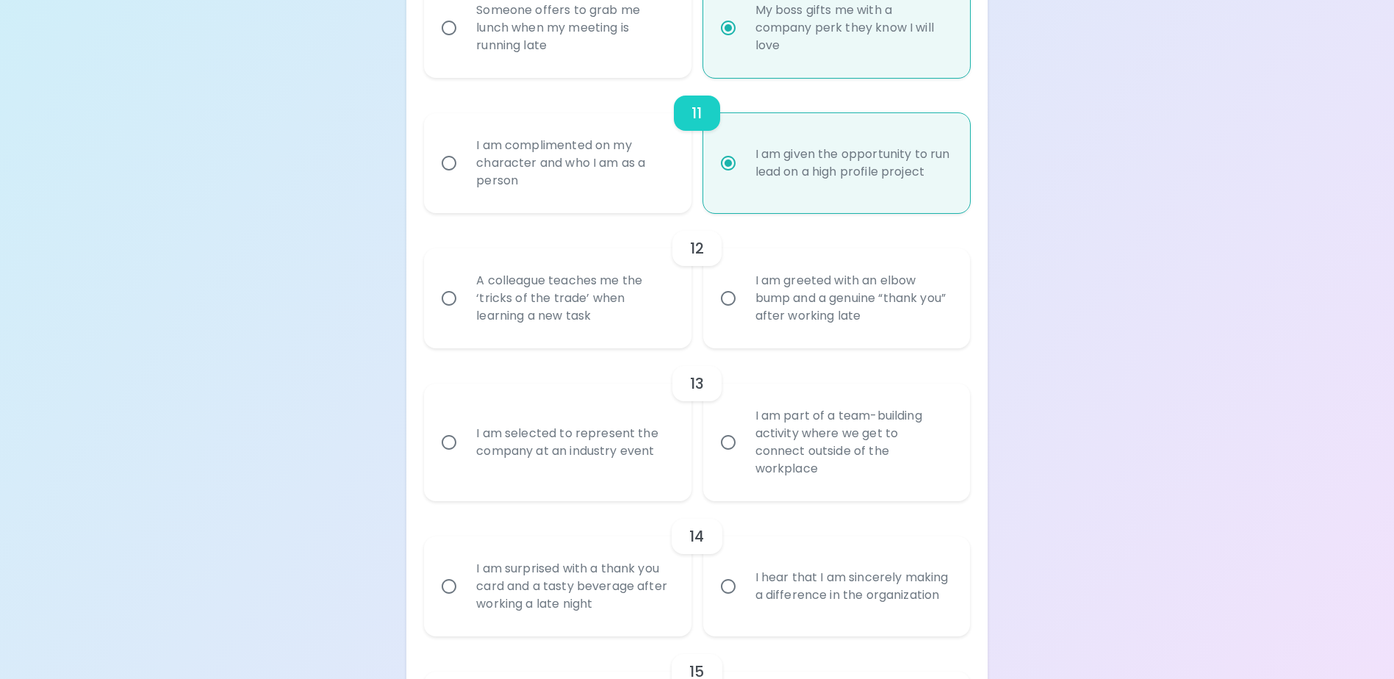
radio input "false"
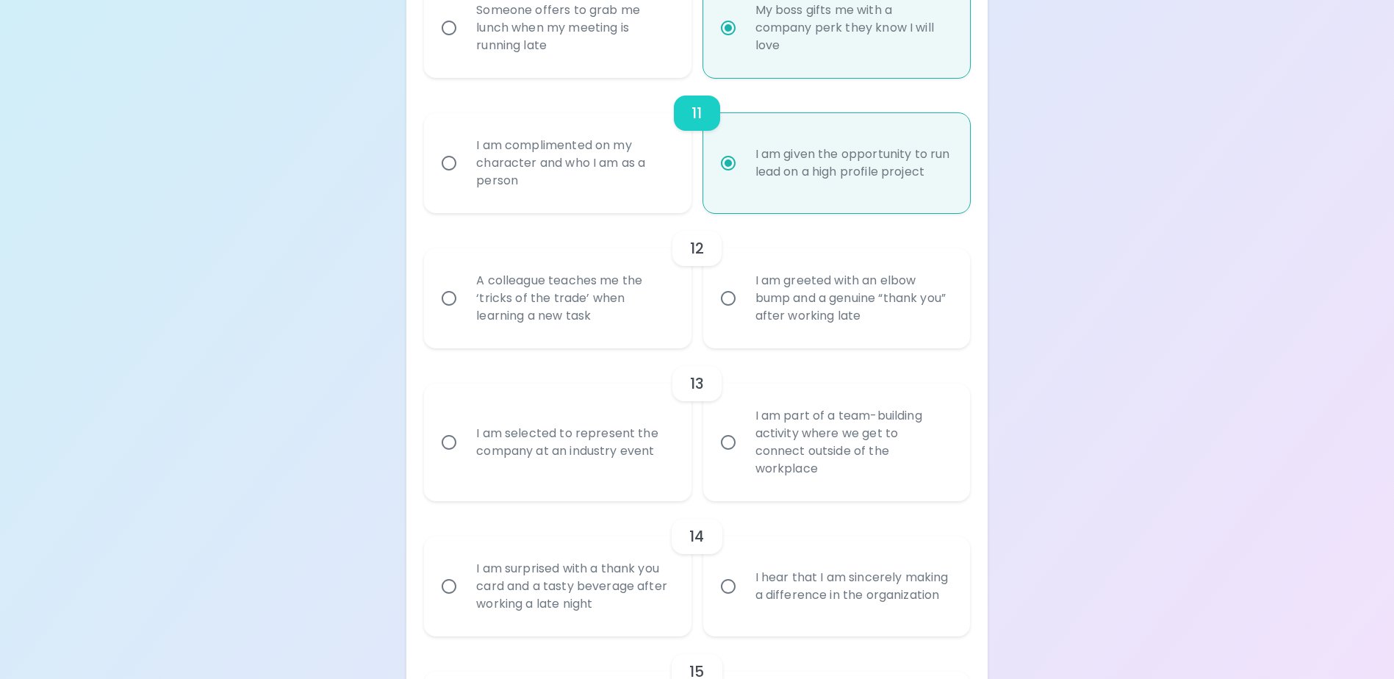
radio input "false"
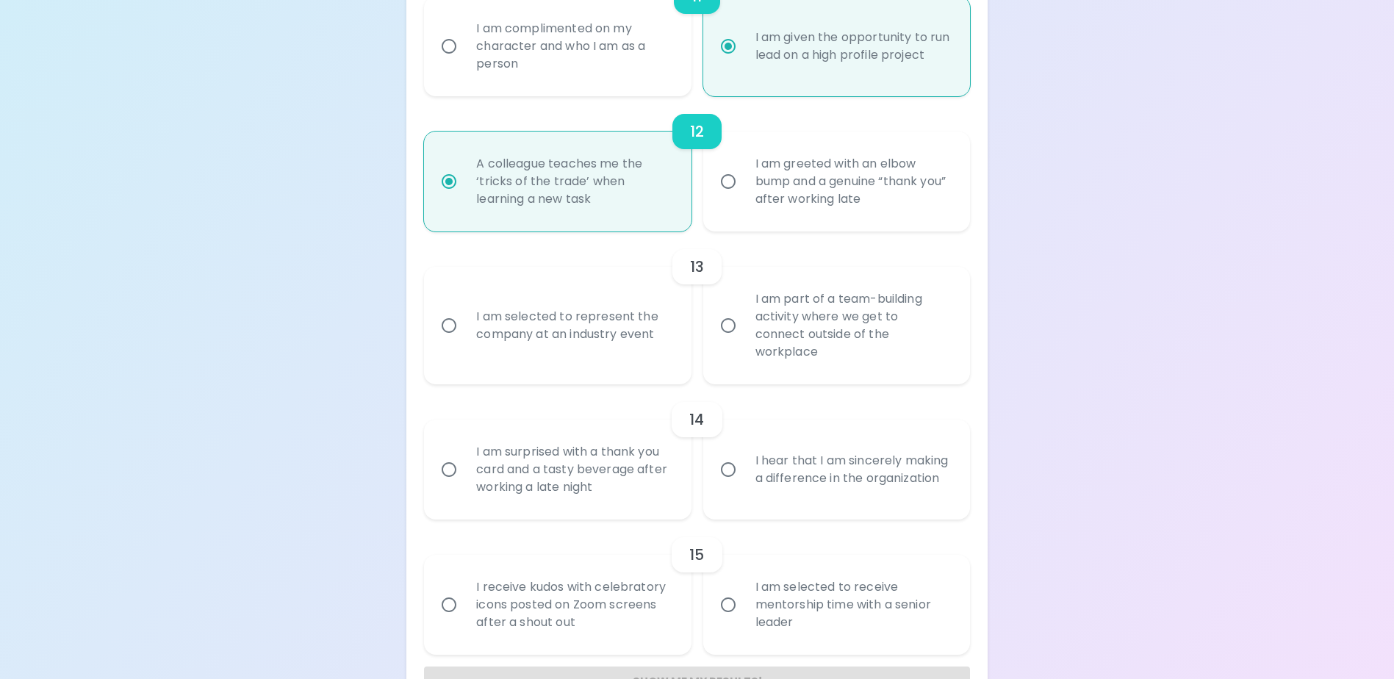
scroll to position [1744, 0]
radio input "true"
click at [784, 352] on div "I am part of a team-building activity where we get to connect outside of the wo…" at bounding box center [853, 325] width 218 height 106
click at [744, 340] on input "I am part of a team-building activity where we get to connect outside of the wo…" at bounding box center [728, 324] width 31 height 31
radio input "false"
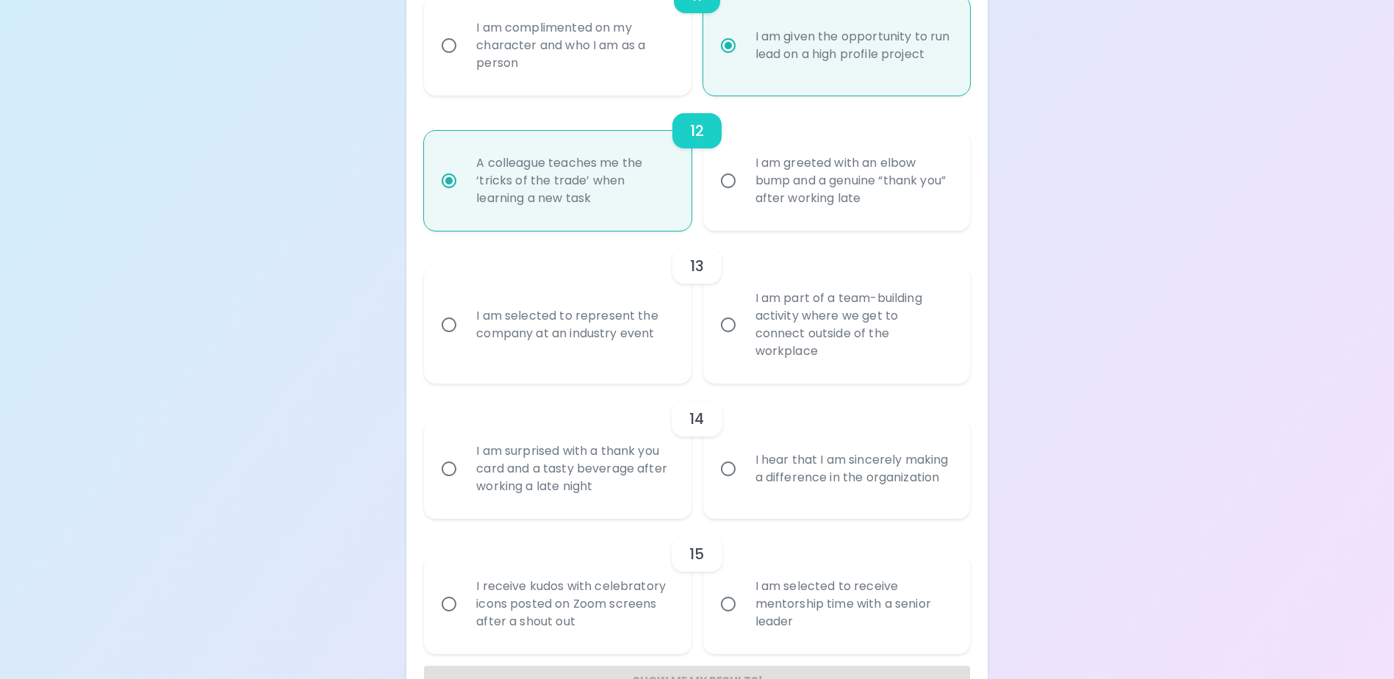
radio input "false"
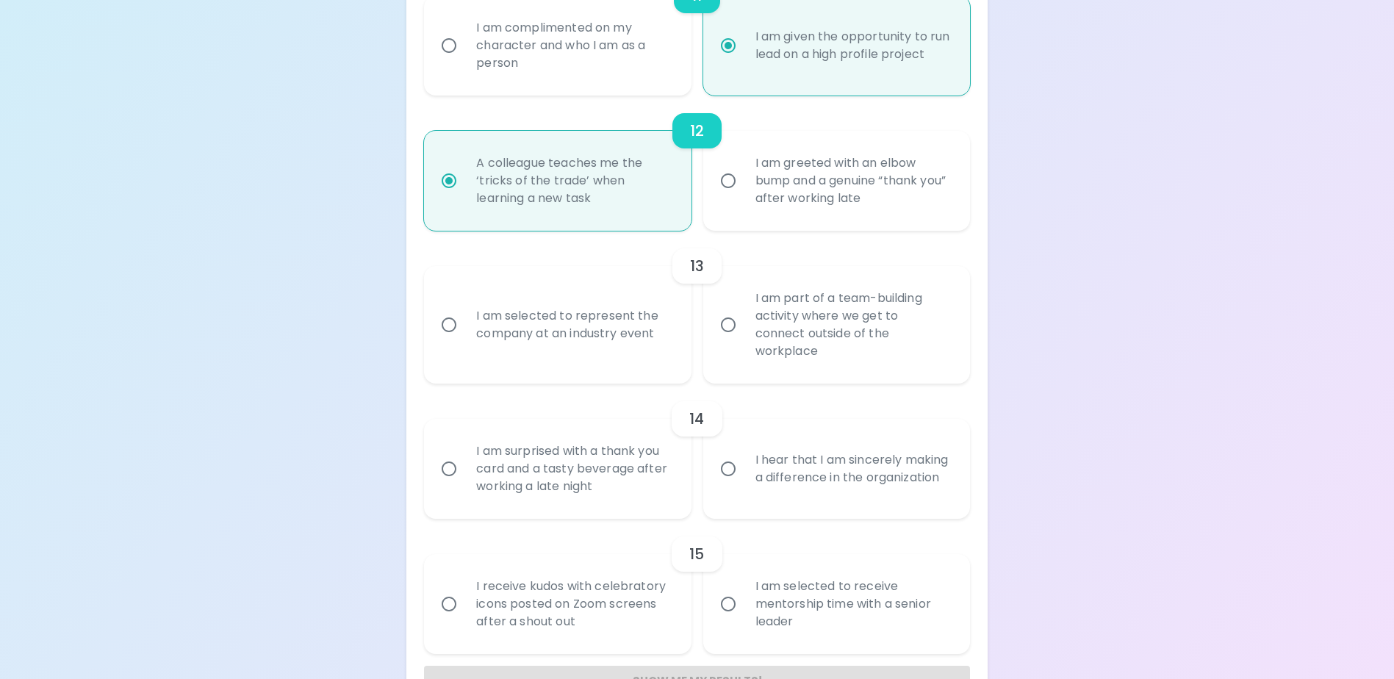
radio input "false"
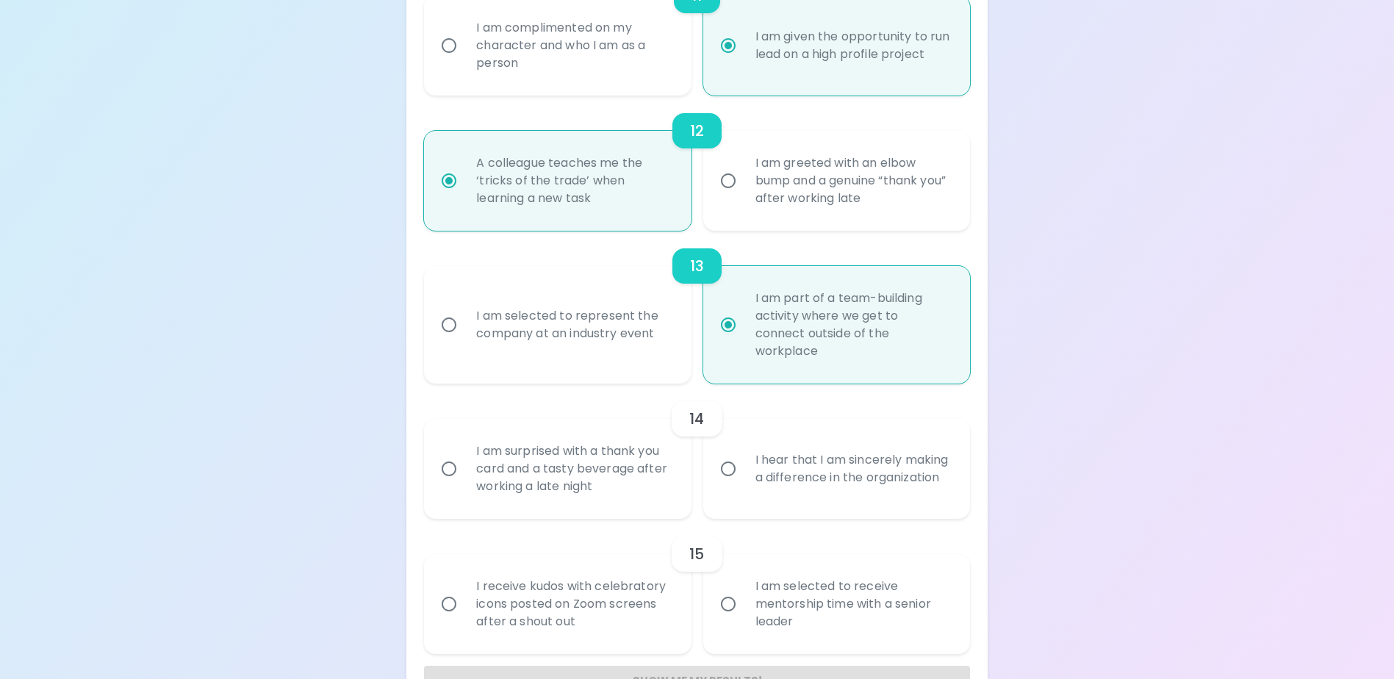
scroll to position [1791, 0]
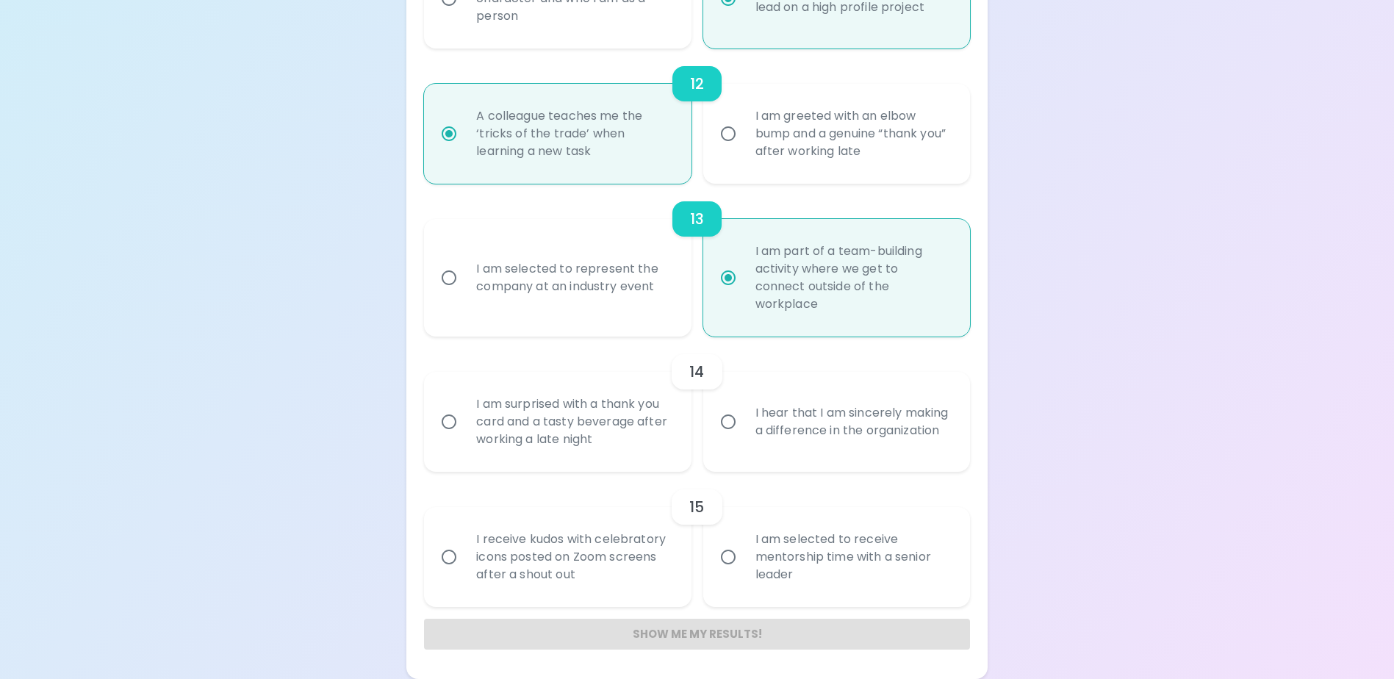
radio input "true"
click at [870, 411] on div "I hear that I am sincerely making a difference in the organization" at bounding box center [853, 422] width 218 height 71
click at [744, 411] on input "I hear that I am sincerely making a difference in the organization" at bounding box center [728, 421] width 31 height 31
radio input "false"
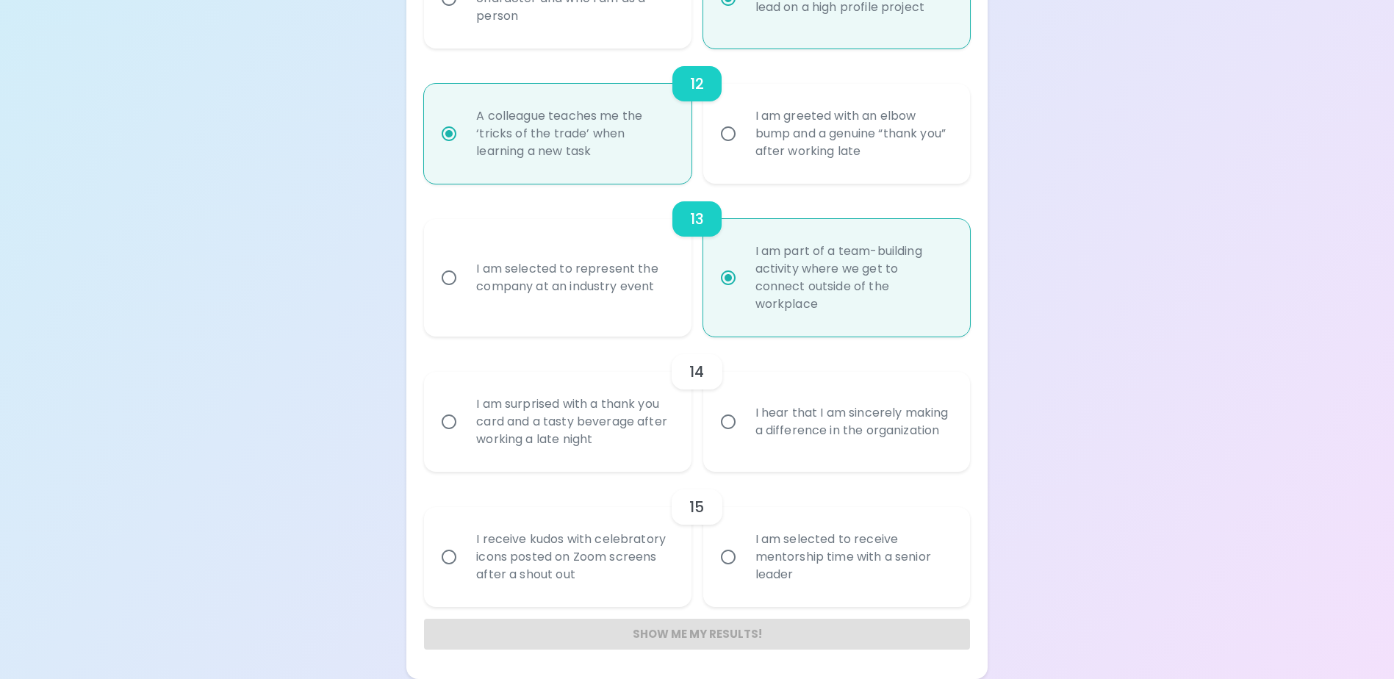
radio input "false"
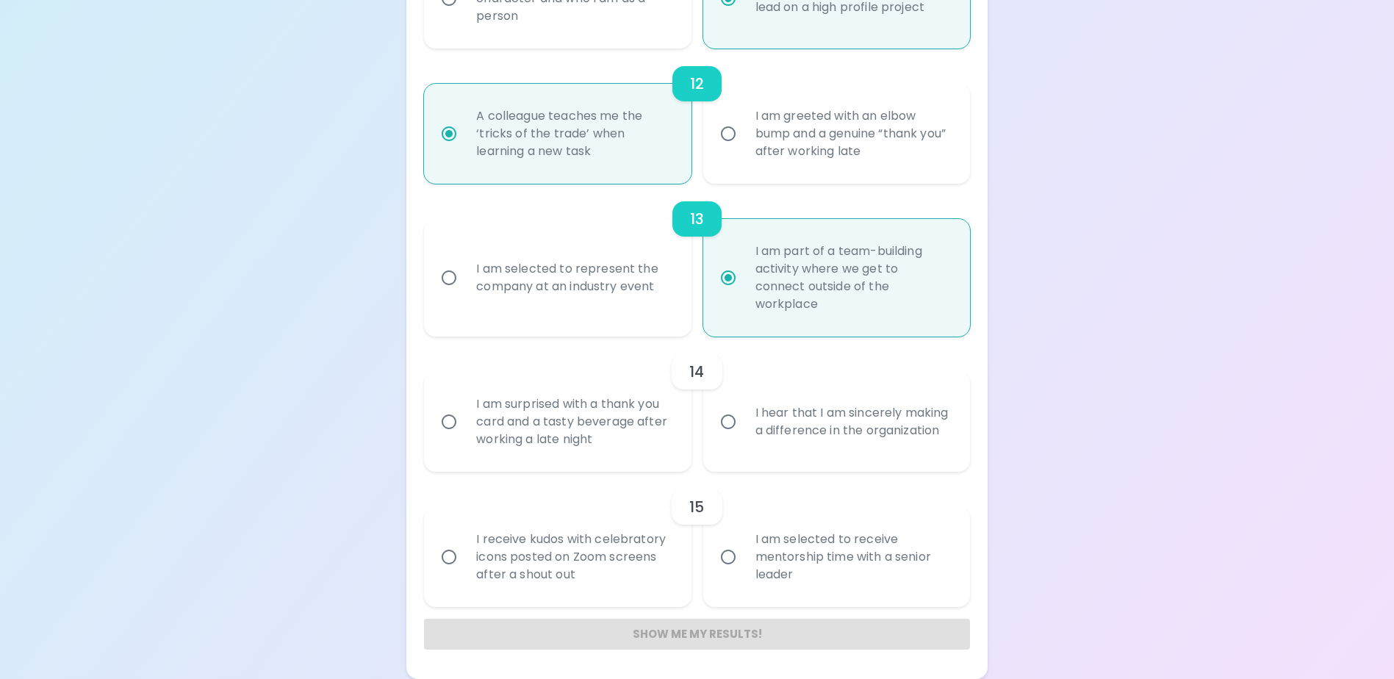
radio input "false"
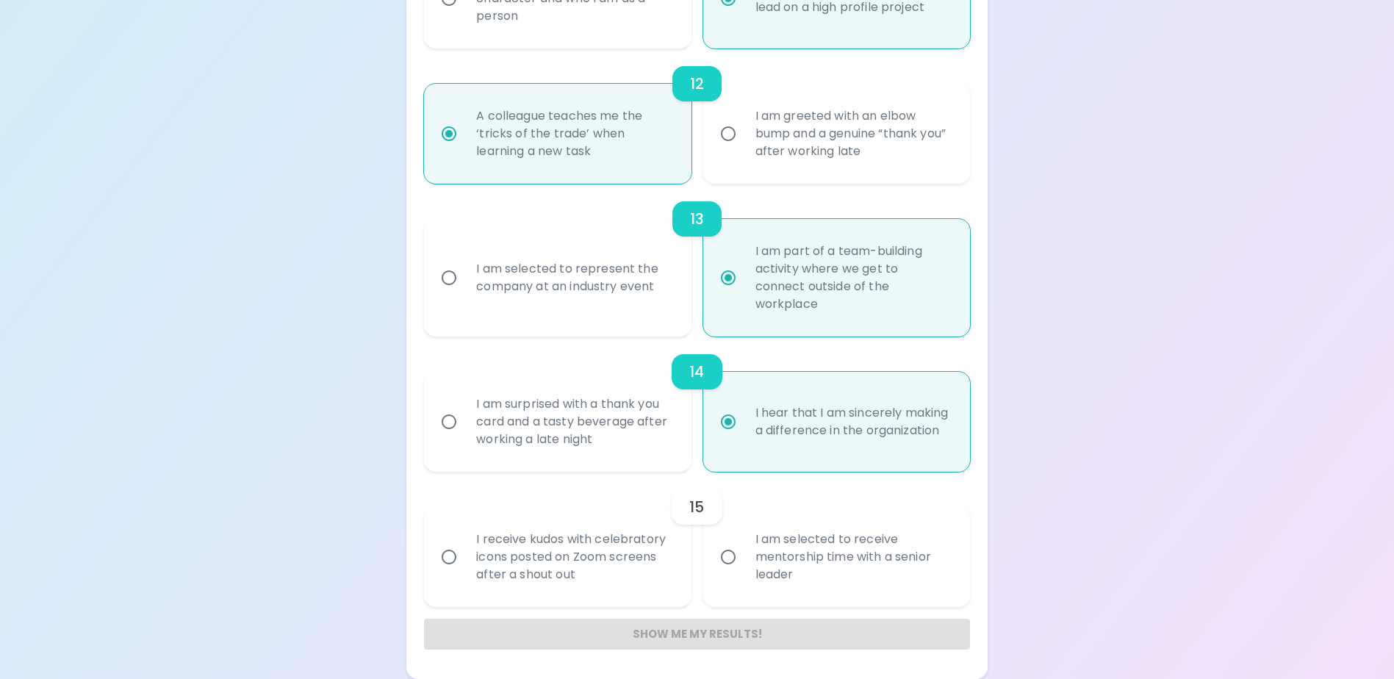
radio input "true"
click at [891, 567] on div "I am selected to receive mentorship time with a senior leader" at bounding box center [853, 557] width 218 height 88
click at [744, 567] on input "I am selected to receive mentorship time with a senior leader" at bounding box center [728, 557] width 31 height 31
radio input "false"
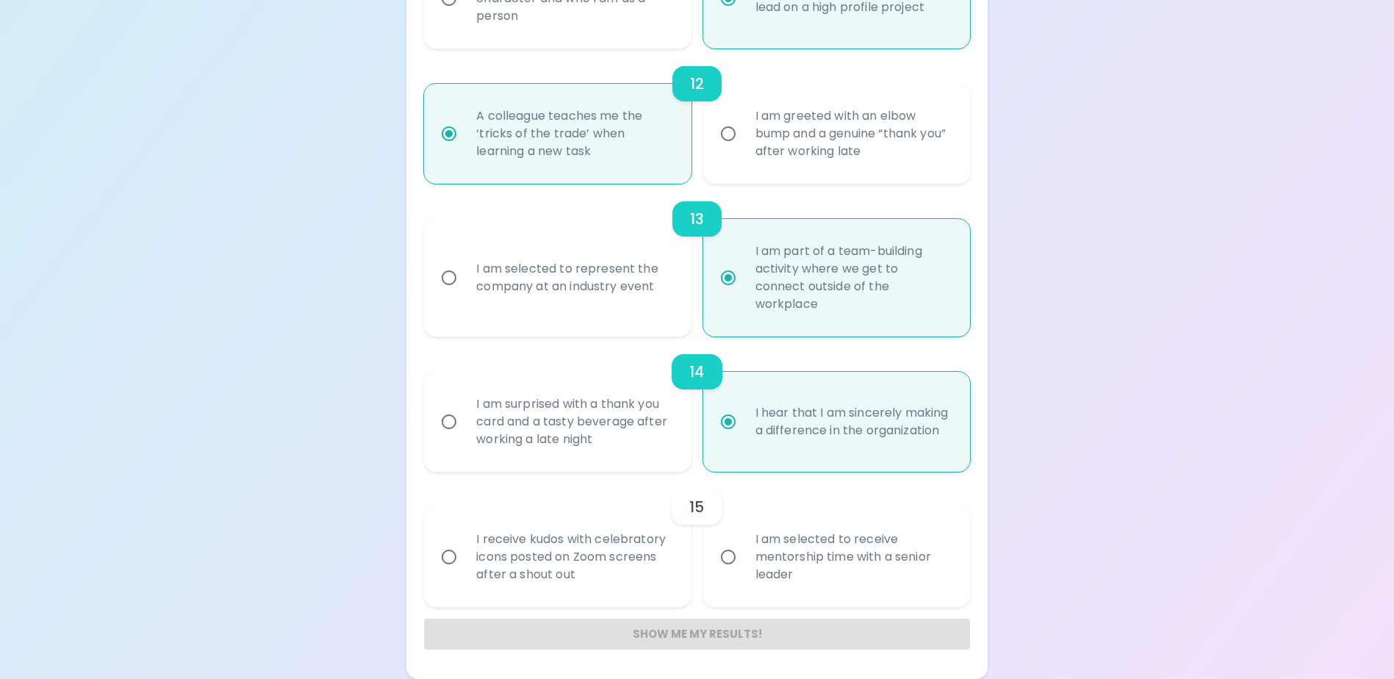
radio input "false"
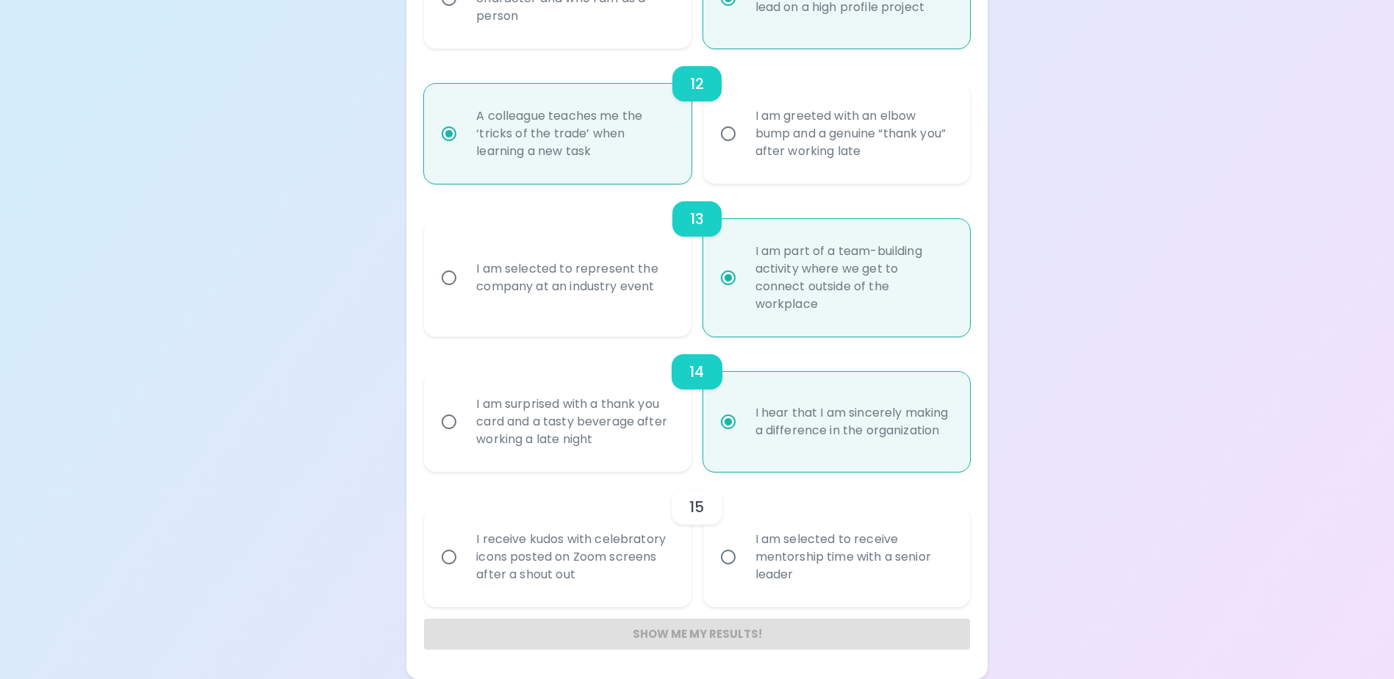
radio input "false"
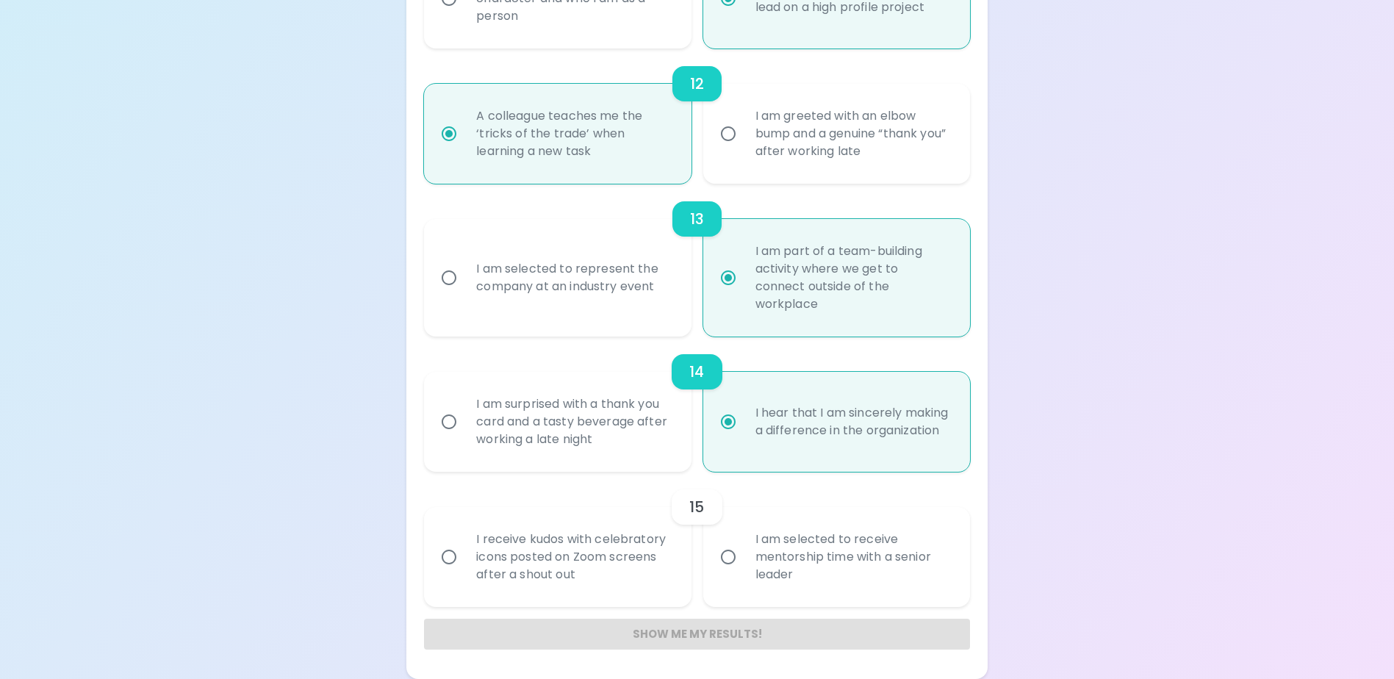
radio input "false"
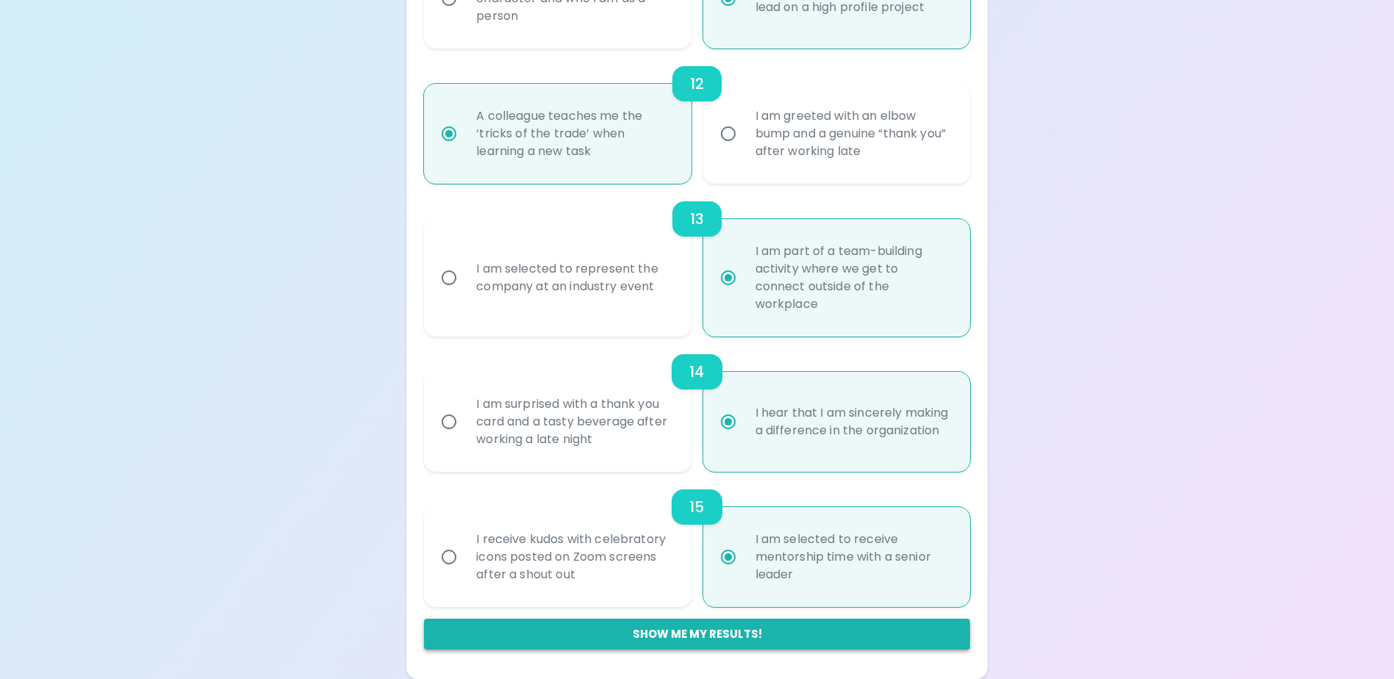
radio input "true"
click at [690, 624] on button "Show me my results!" at bounding box center [696, 634] width 545 height 31
radio input "false"
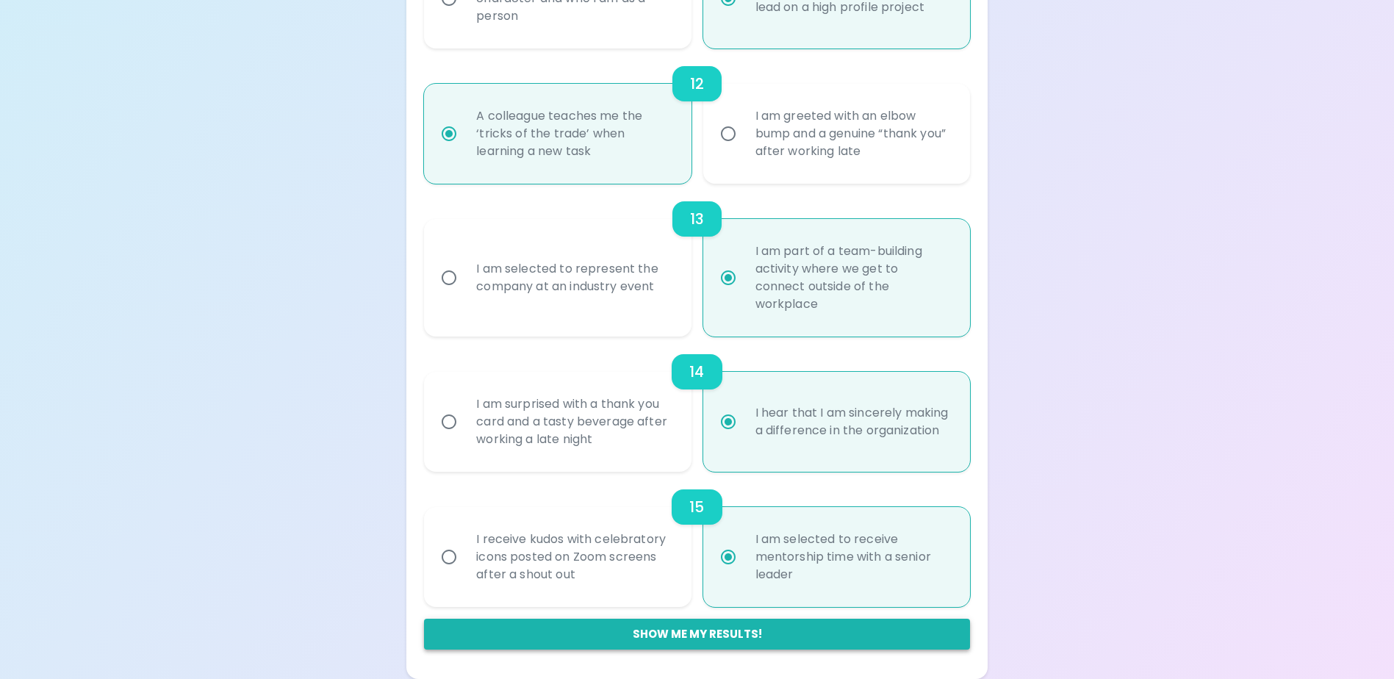
radio input "false"
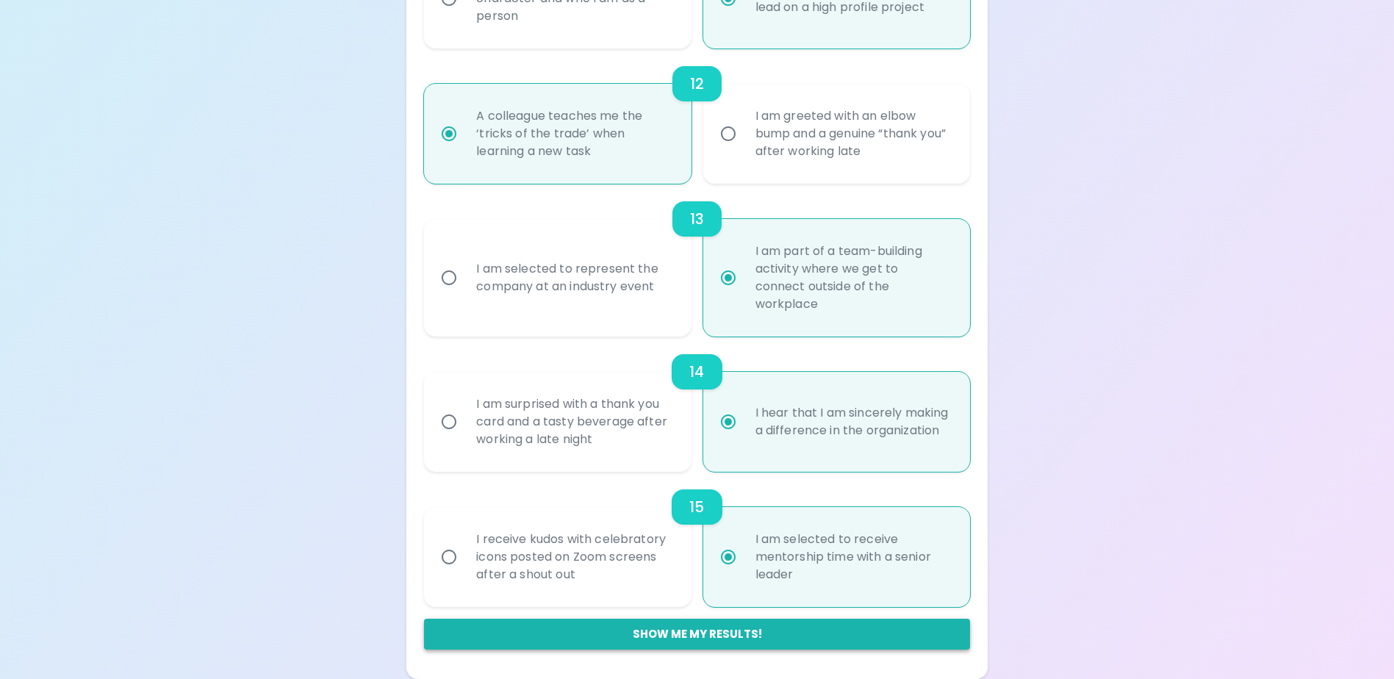
radio input "false"
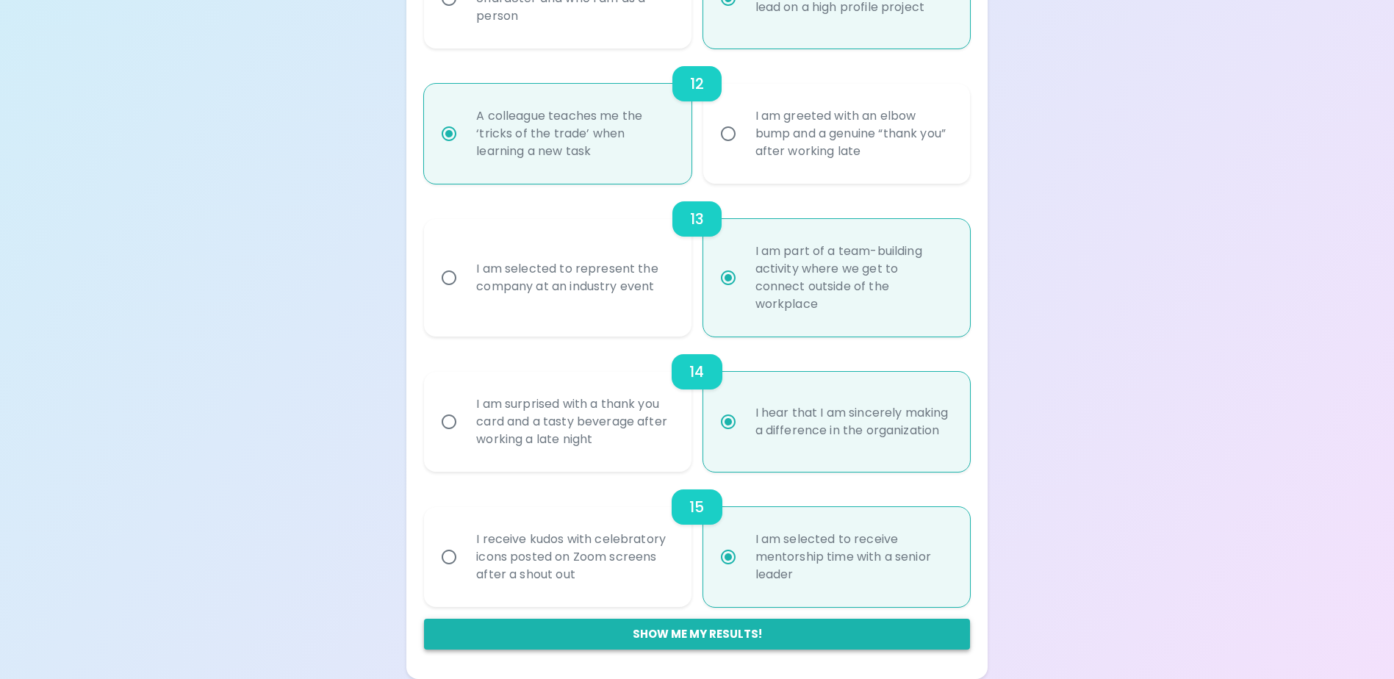
radio input "false"
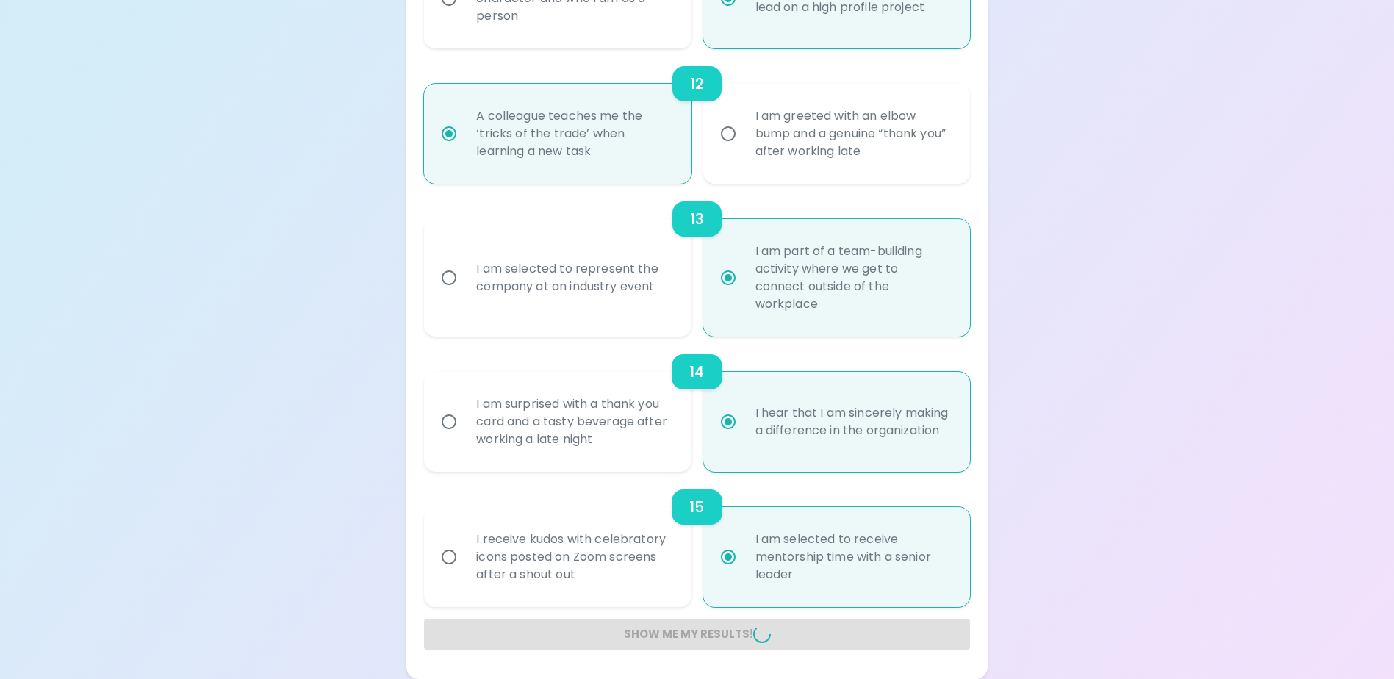
radio input "false"
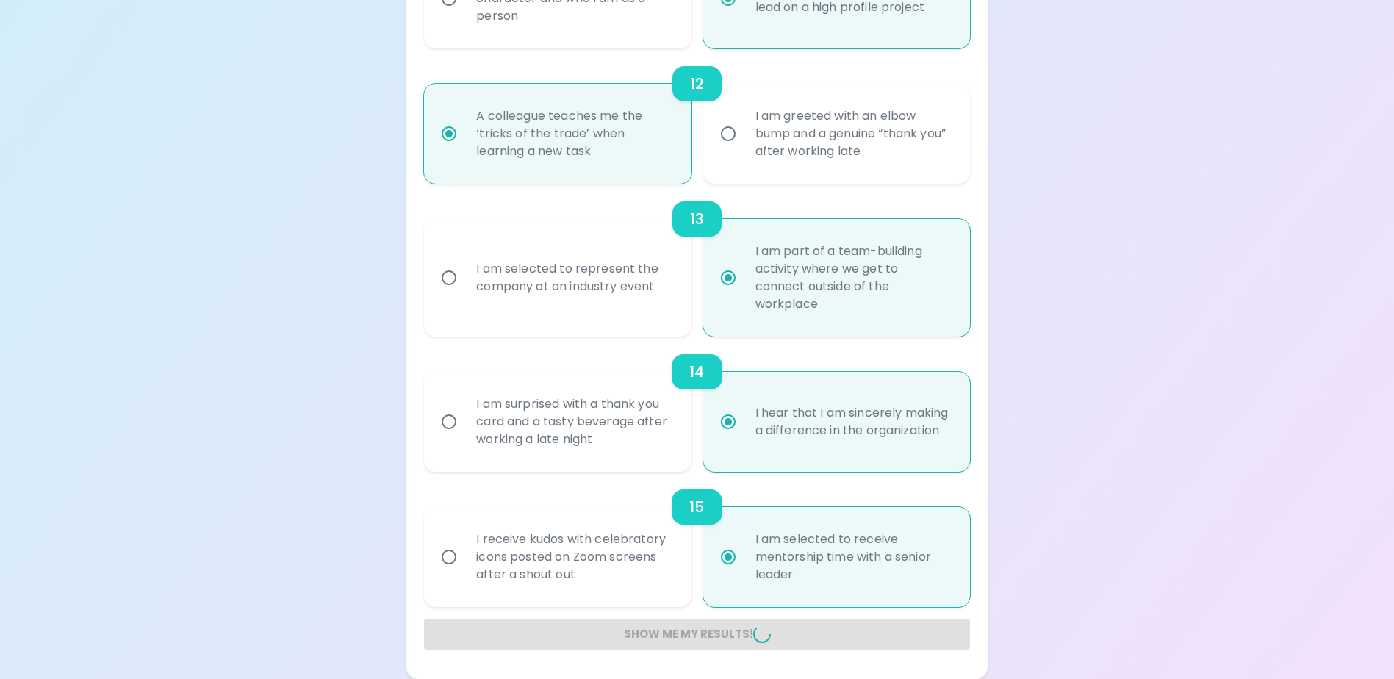
radio input "false"
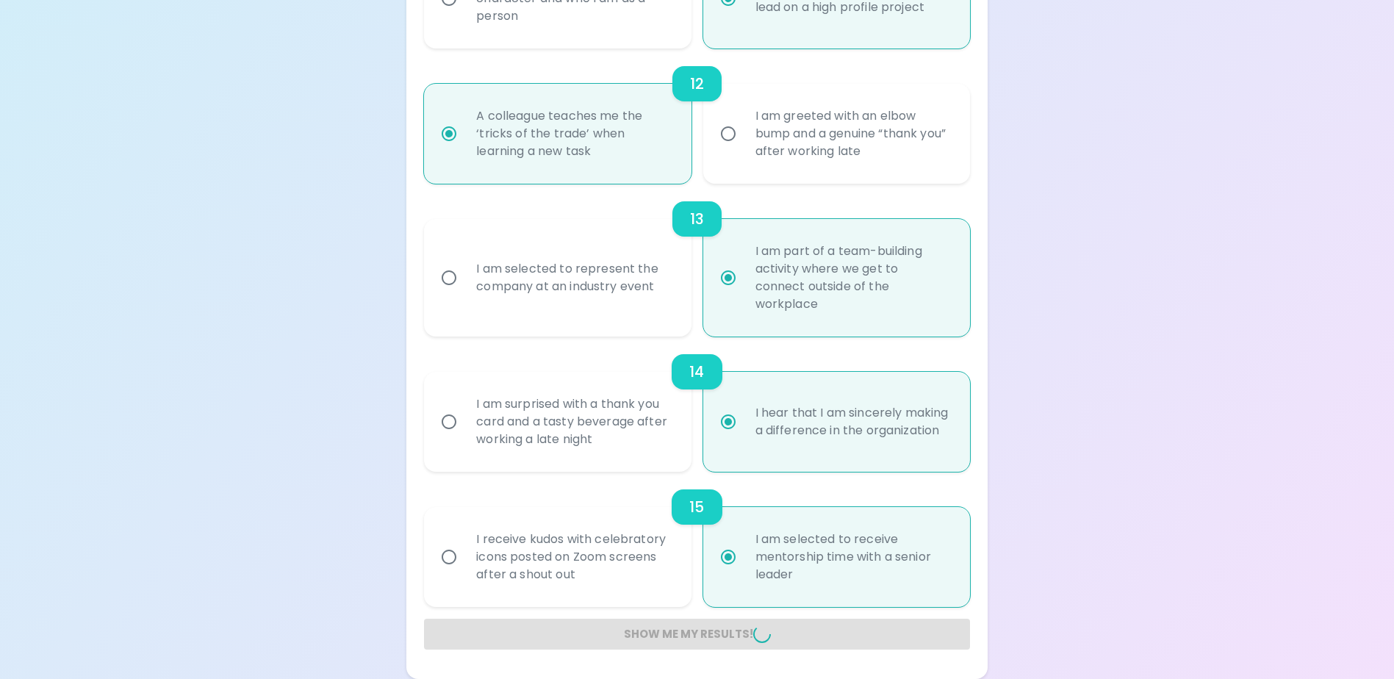
radio input "false"
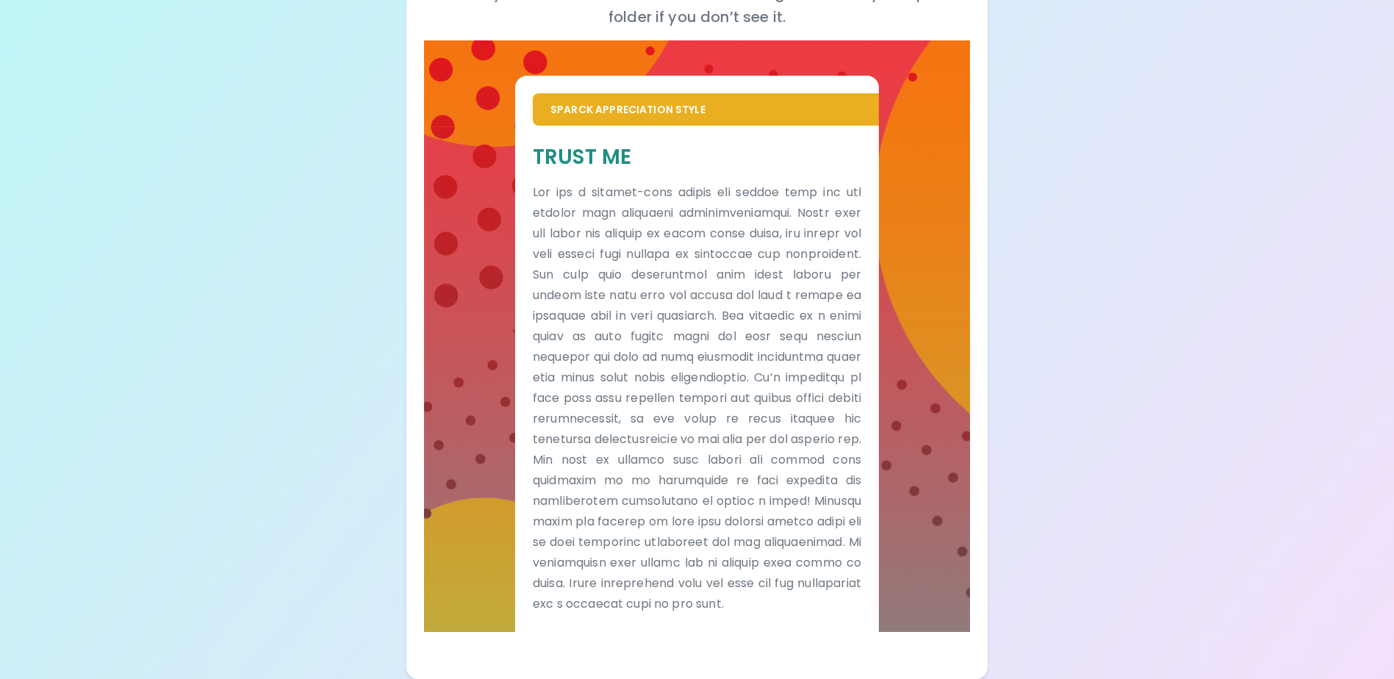
scroll to position [267, 0]
